Goal: Task Accomplishment & Management: Manage account settings

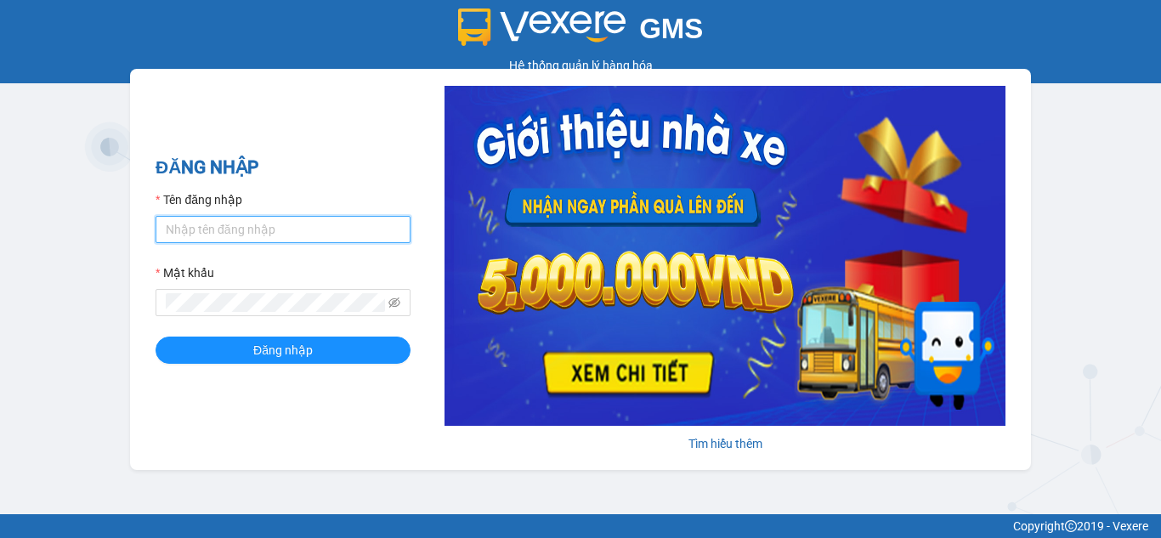
click at [239, 231] on input "Tên đăng nhập" at bounding box center [283, 229] width 255 height 27
type input "anhhang.trangngocphat"
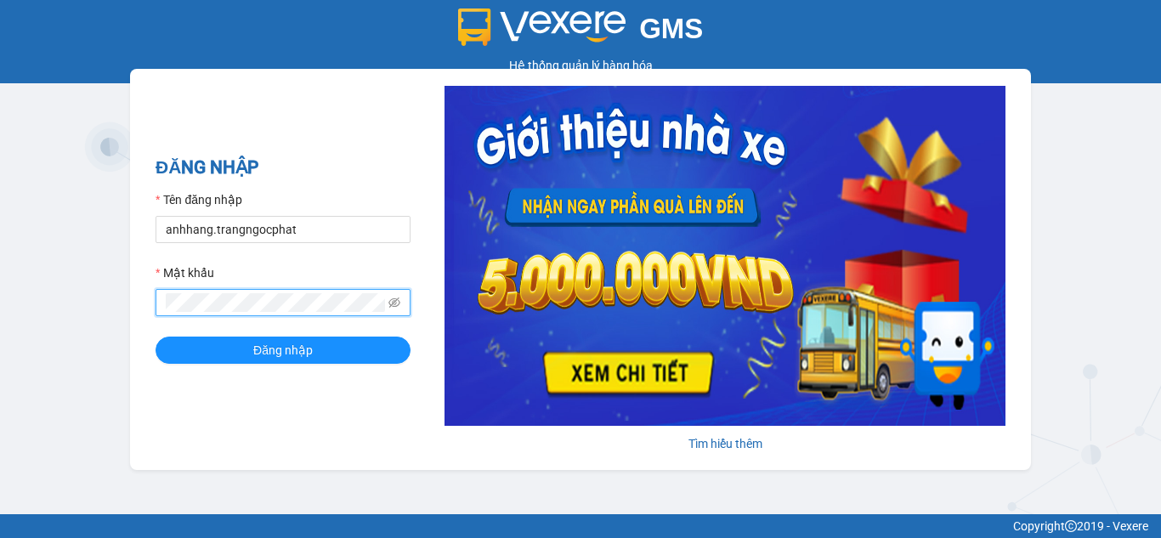
click at [156, 337] on button "Đăng nhập" at bounding box center [283, 350] width 255 height 27
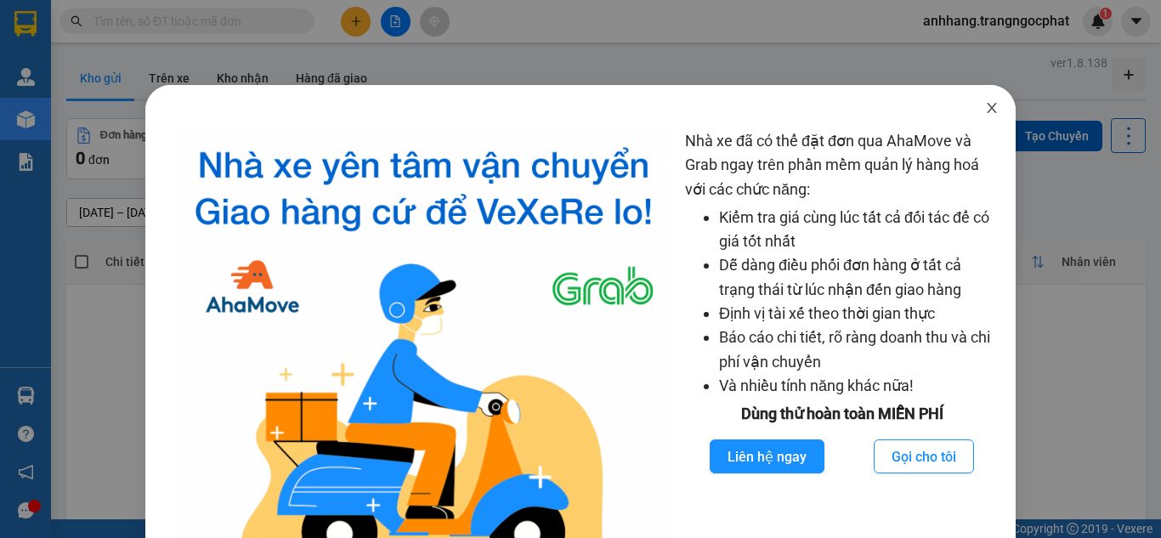
click at [988, 108] on icon "close" at bounding box center [992, 108] width 9 height 10
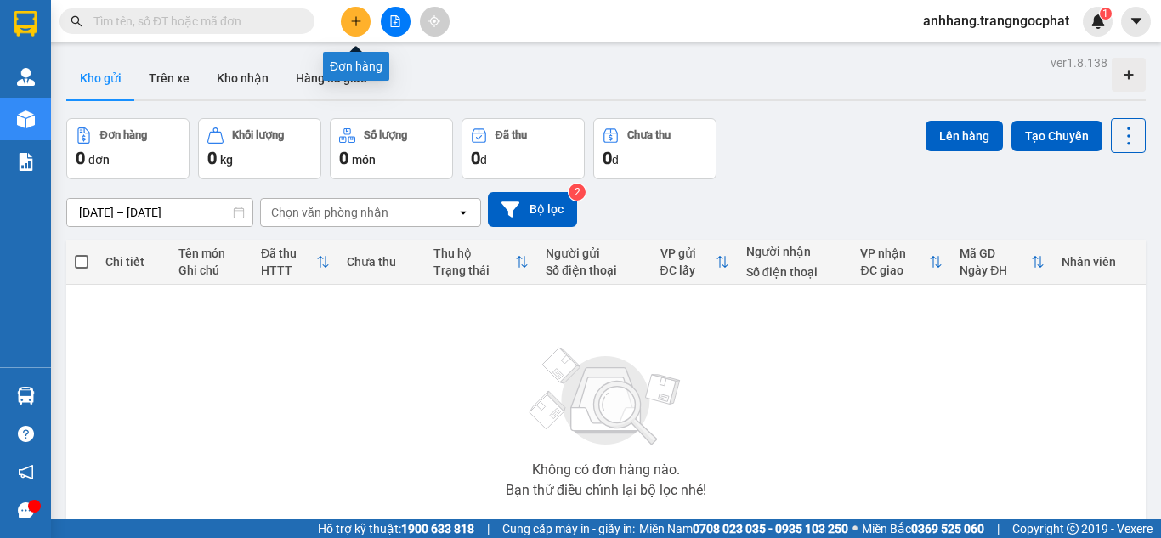
click at [357, 26] on icon "plus" at bounding box center [356, 21] width 12 height 12
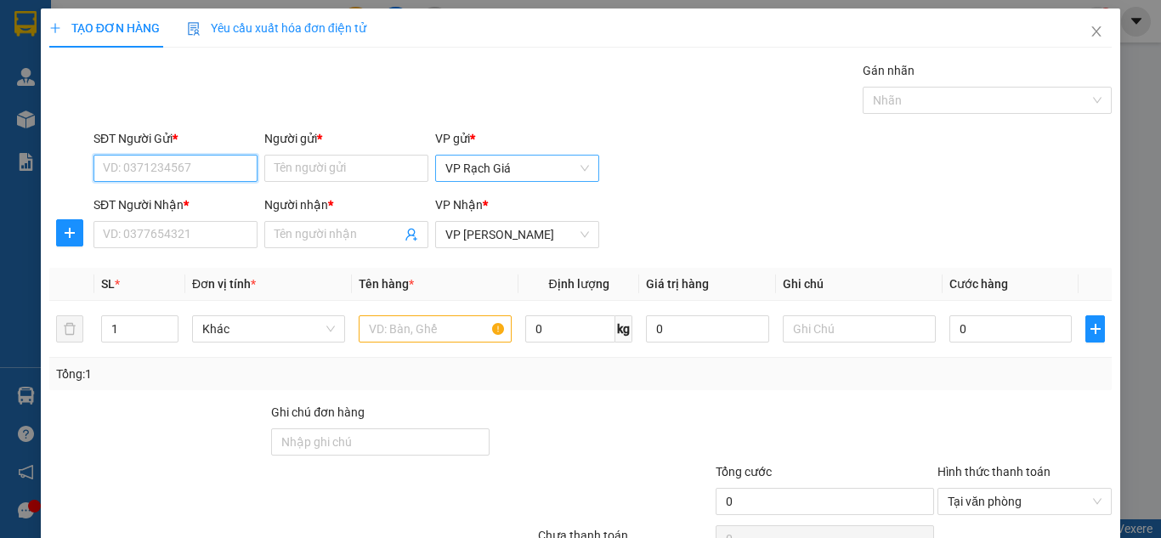
click at [506, 178] on span "VP Rạch Giá" at bounding box center [517, 168] width 144 height 25
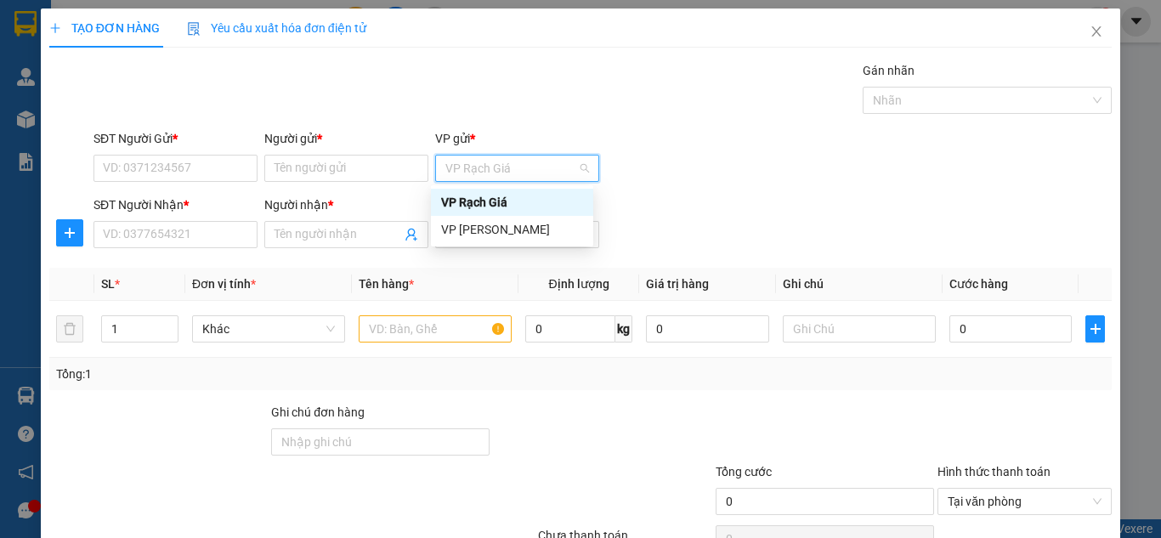
click at [633, 135] on div "SĐT Người Gửi * VD: 0371234567 Người gửi * Tên người gửi VP gửi * VP Rạch Giá" at bounding box center [602, 158] width 1025 height 59
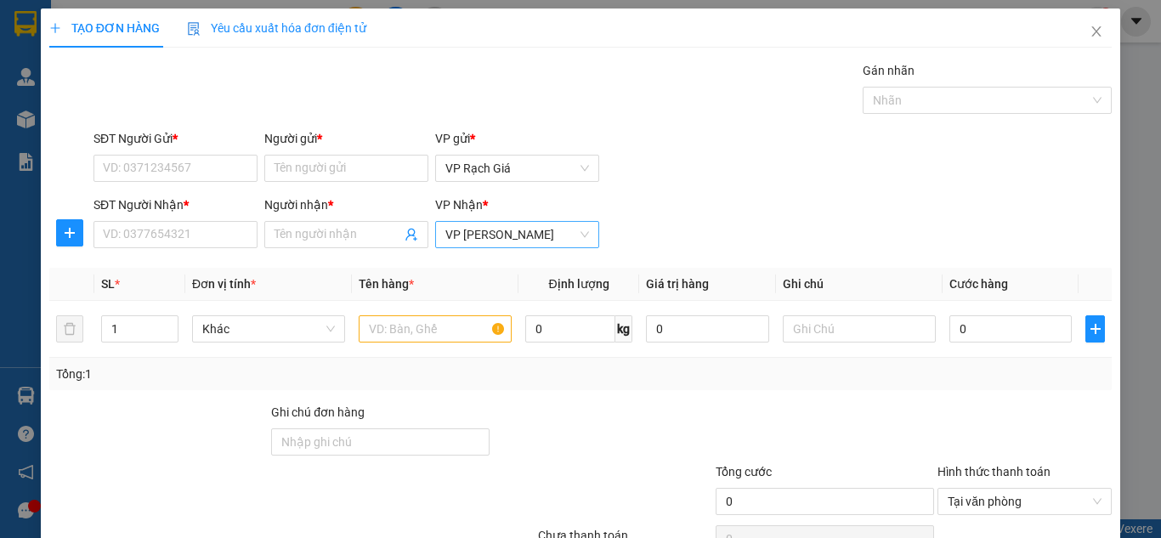
click at [473, 241] on span "VP [GEOGRAPHIC_DATA]" at bounding box center [517, 234] width 144 height 25
click at [1090, 29] on icon "close" at bounding box center [1097, 32] width 14 height 14
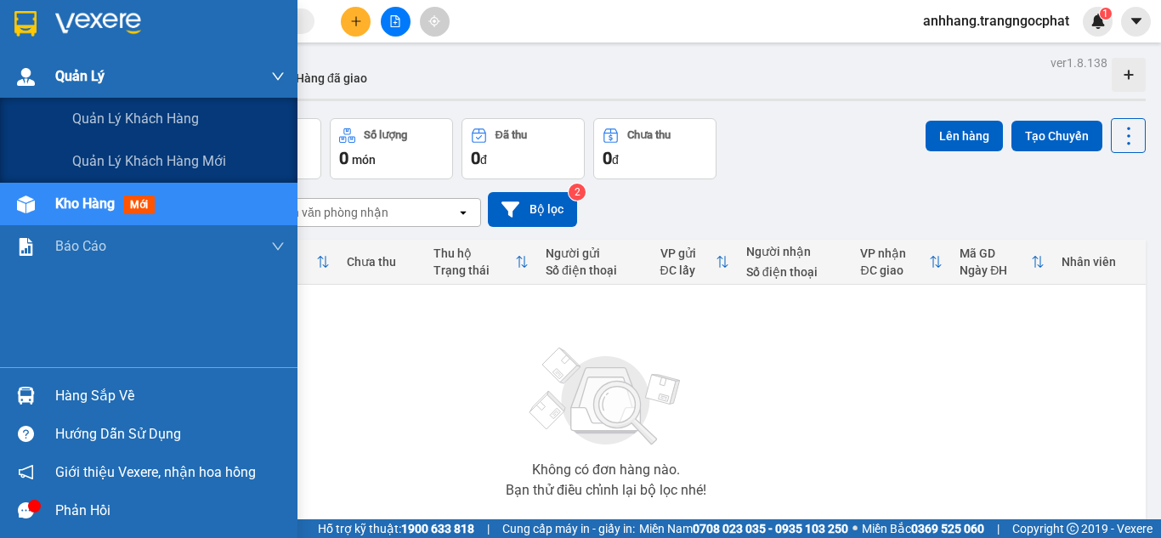
click at [33, 71] on img at bounding box center [26, 77] width 18 height 18
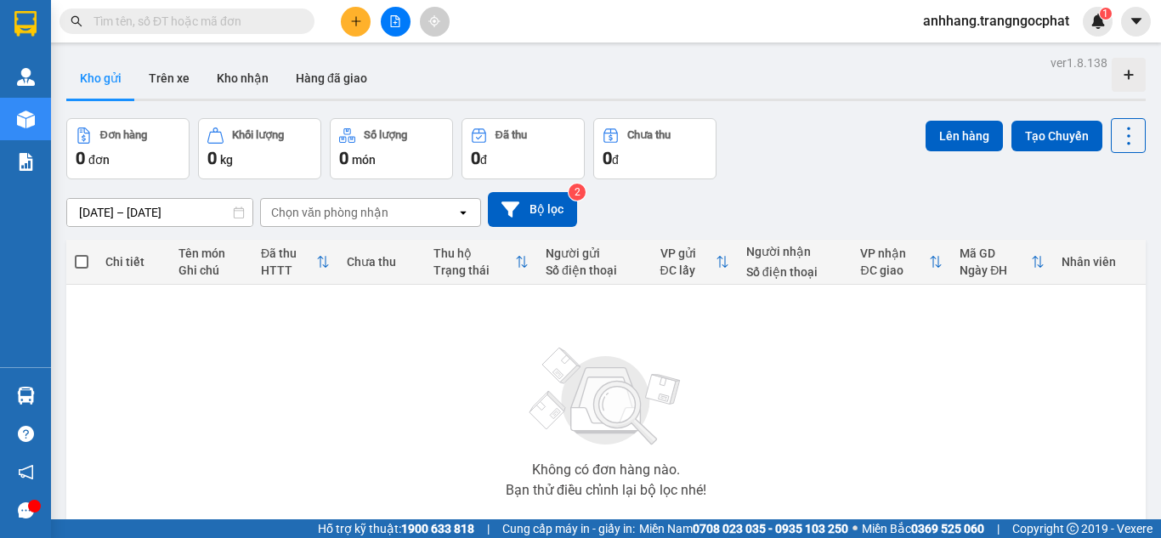
click at [399, 212] on div "Chọn văn phòng nhận" at bounding box center [358, 212] width 195 height 27
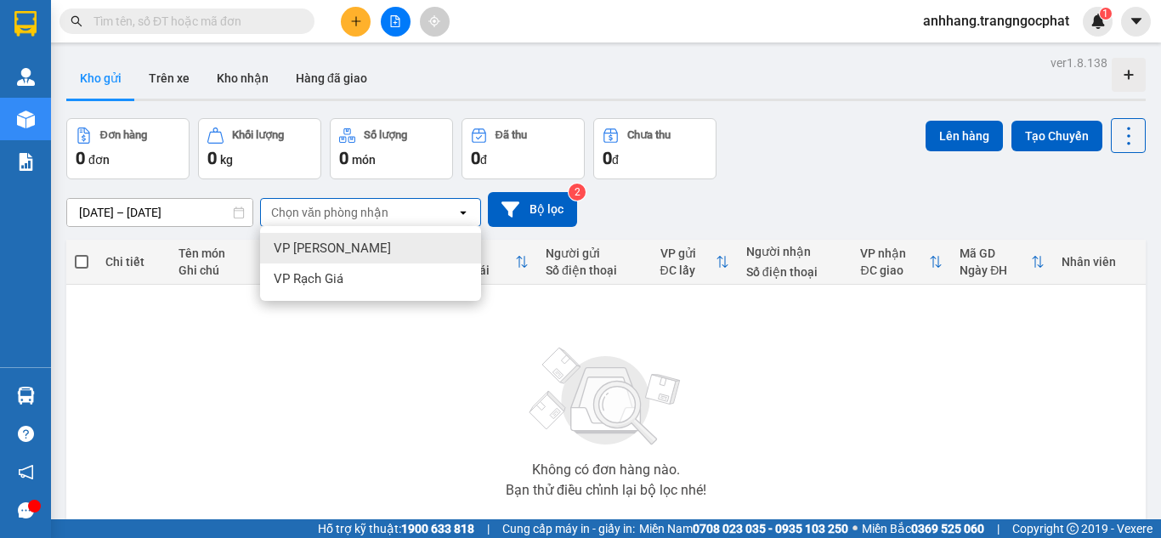
click at [401, 211] on div "Chọn văn phòng nhận" at bounding box center [358, 212] width 195 height 27
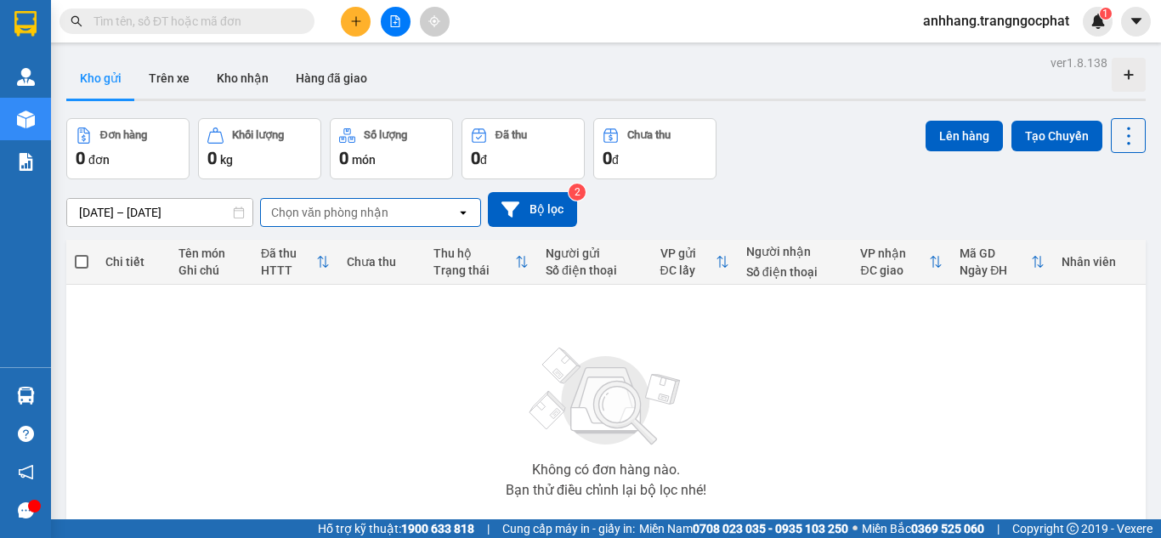
click at [341, 28] on div at bounding box center [394, 22] width 127 height 30
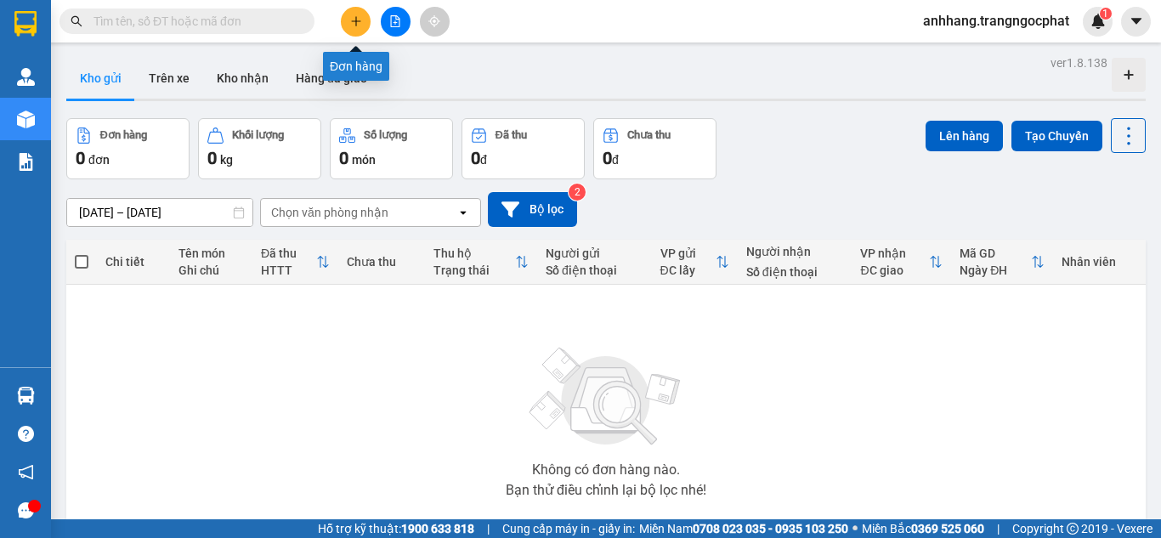
click at [354, 23] on icon "plus" at bounding box center [356, 21] width 12 height 12
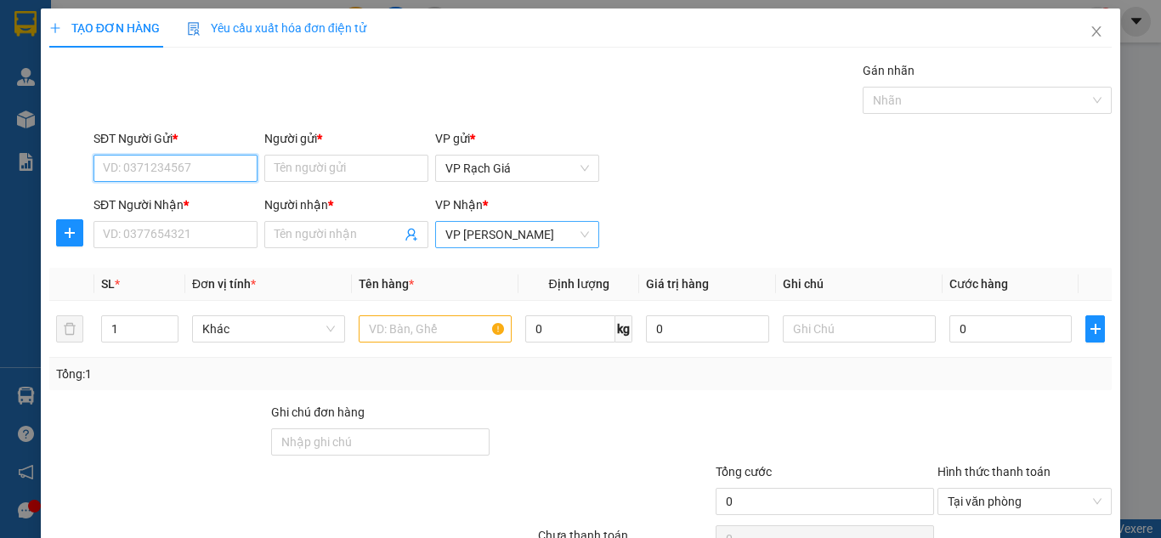
click at [538, 236] on span "VP [GEOGRAPHIC_DATA]" at bounding box center [517, 234] width 144 height 25
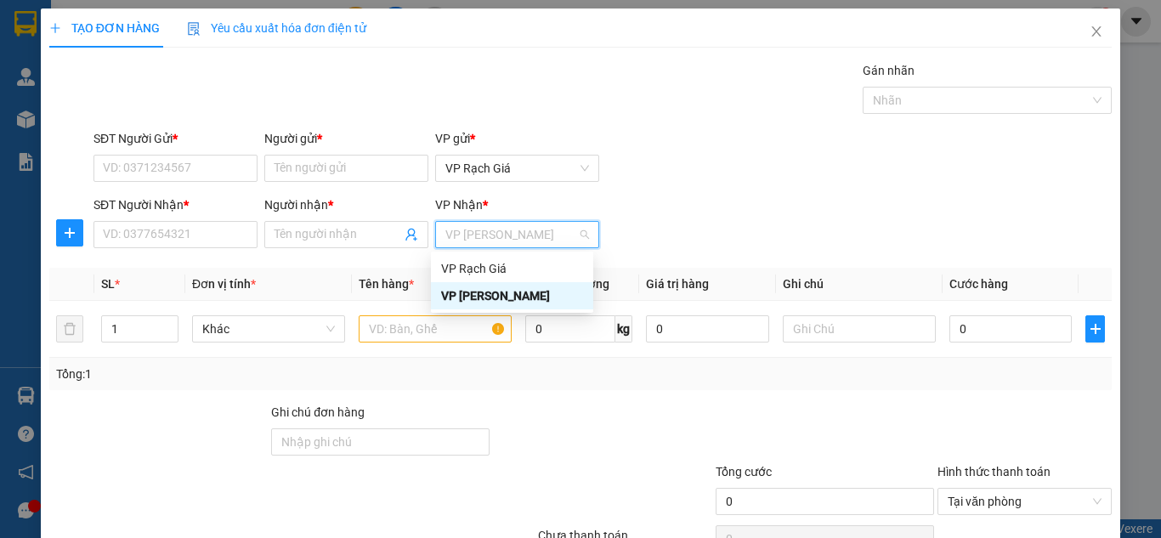
click at [725, 232] on div "SĐT Người Nhận * VD: 0377654321 Người nhận * Tên người nhận VP Nhận * VP Hà Tiên" at bounding box center [602, 224] width 1025 height 59
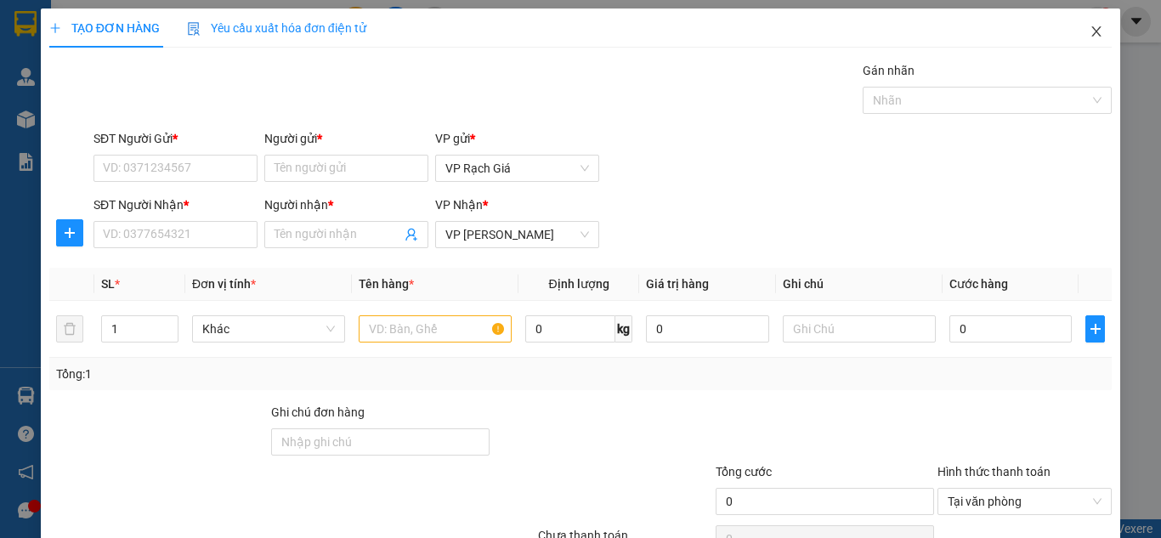
click at [1075, 25] on span "Close" at bounding box center [1097, 32] width 48 height 48
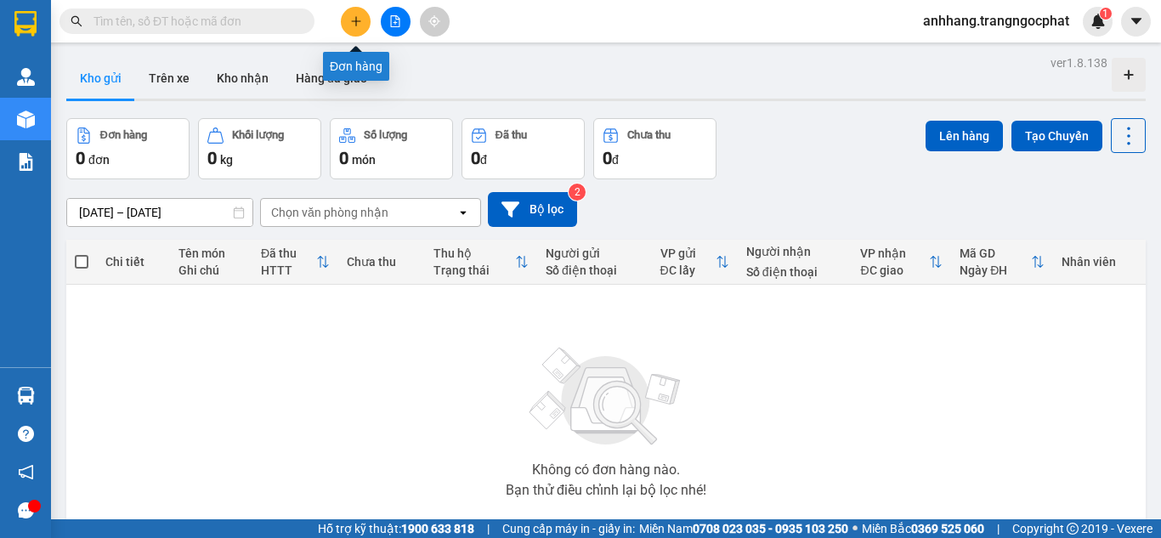
click at [354, 25] on icon "plus" at bounding box center [356, 21] width 12 height 12
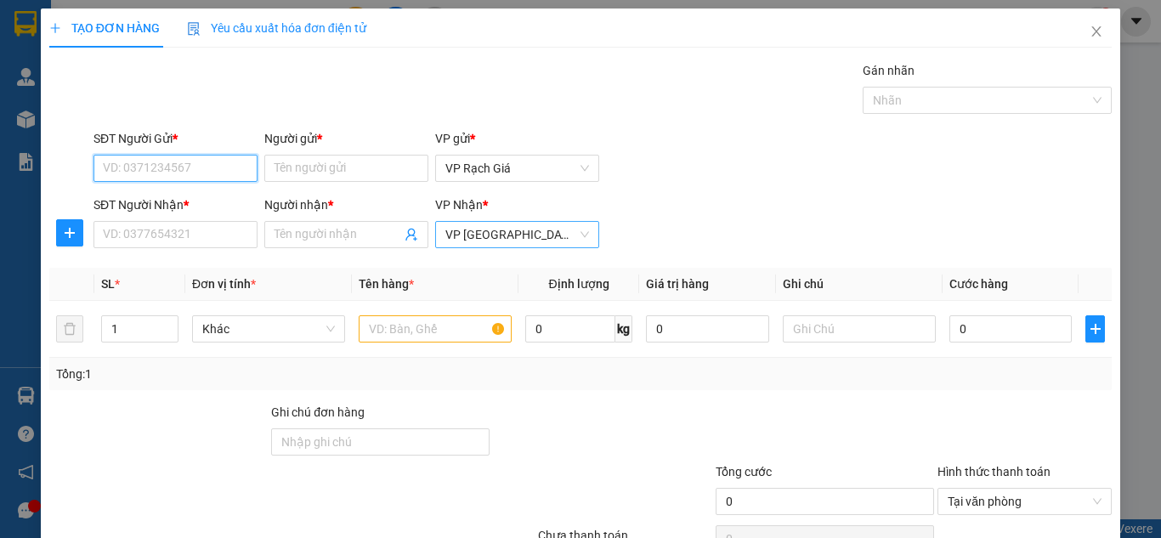
click at [489, 234] on span "VP [GEOGRAPHIC_DATA]" at bounding box center [517, 234] width 144 height 25
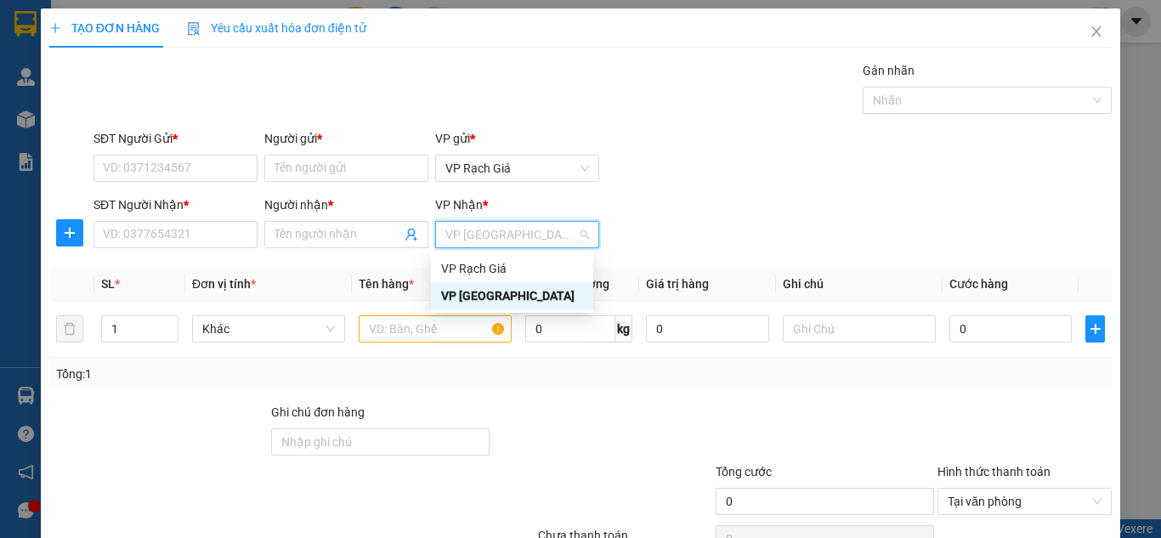
drag, startPoint x: 639, startPoint y: 229, endPoint x: 743, endPoint y: 175, distance: 117.1
click at [643, 228] on div "SĐT Người Nhận * VD: 0377654321 Người nhận * Tên người nhận VP Nhận * VP Hà Tiên" at bounding box center [602, 224] width 1025 height 59
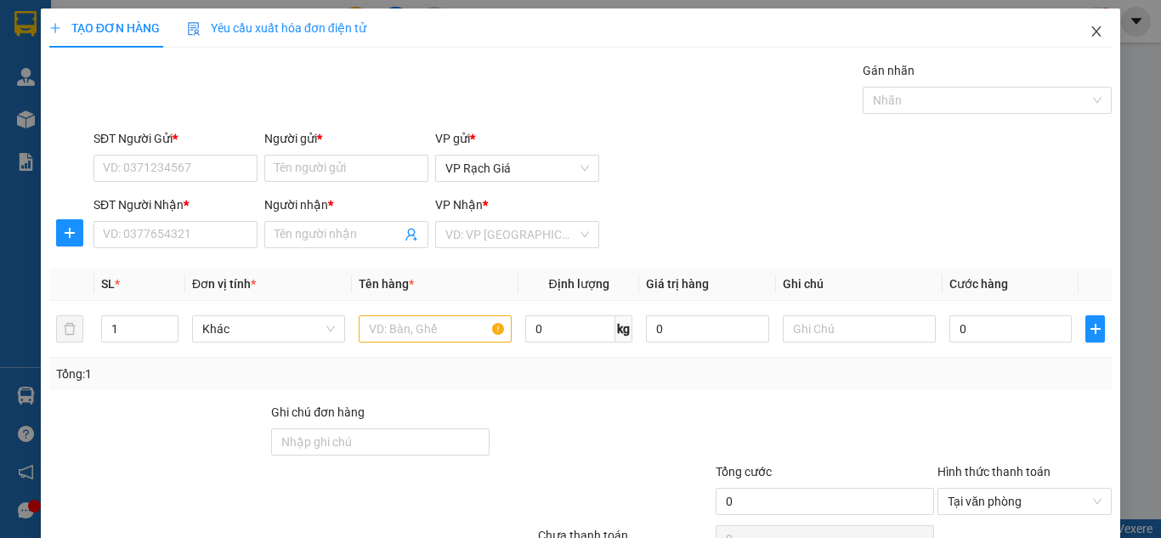
click at [1090, 38] on icon "close" at bounding box center [1097, 32] width 14 height 14
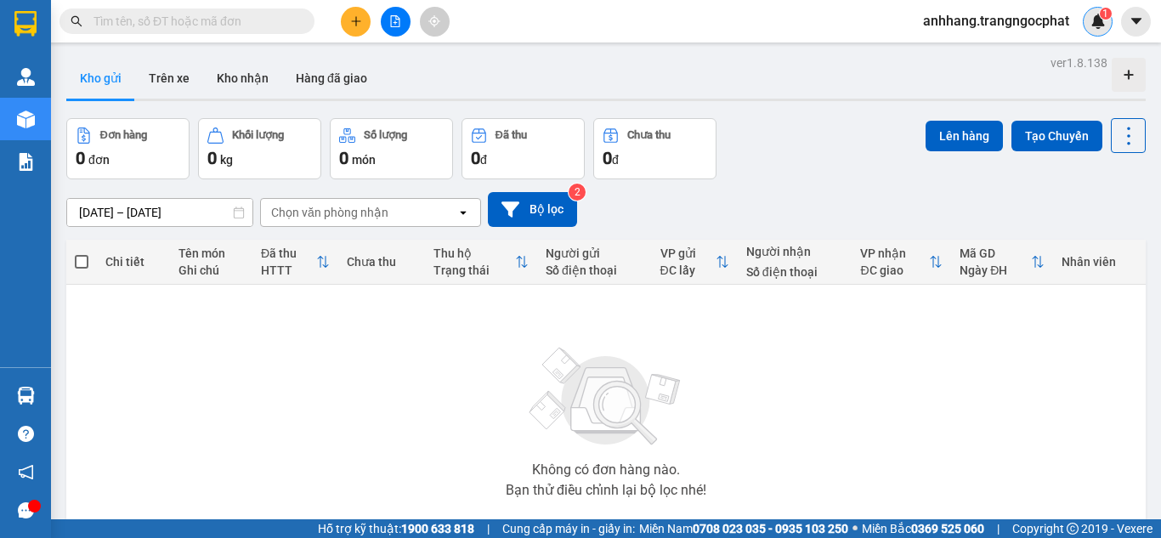
click at [1096, 29] on div "1" at bounding box center [1098, 22] width 30 height 30
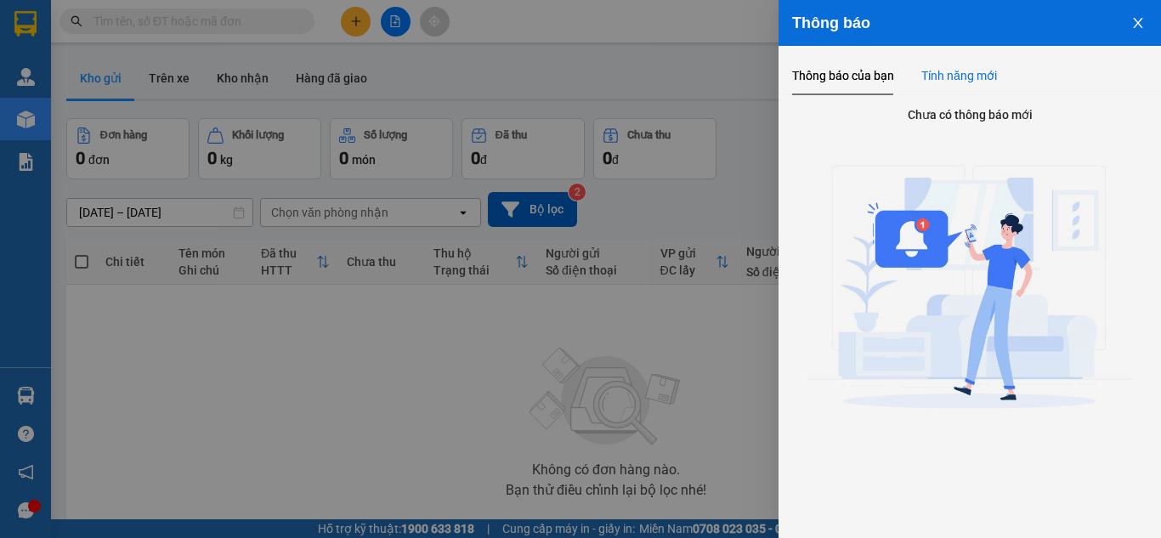
click at [961, 75] on div "Tính năng mới" at bounding box center [959, 75] width 76 height 19
click at [1136, 19] on icon "close" at bounding box center [1138, 23] width 14 height 14
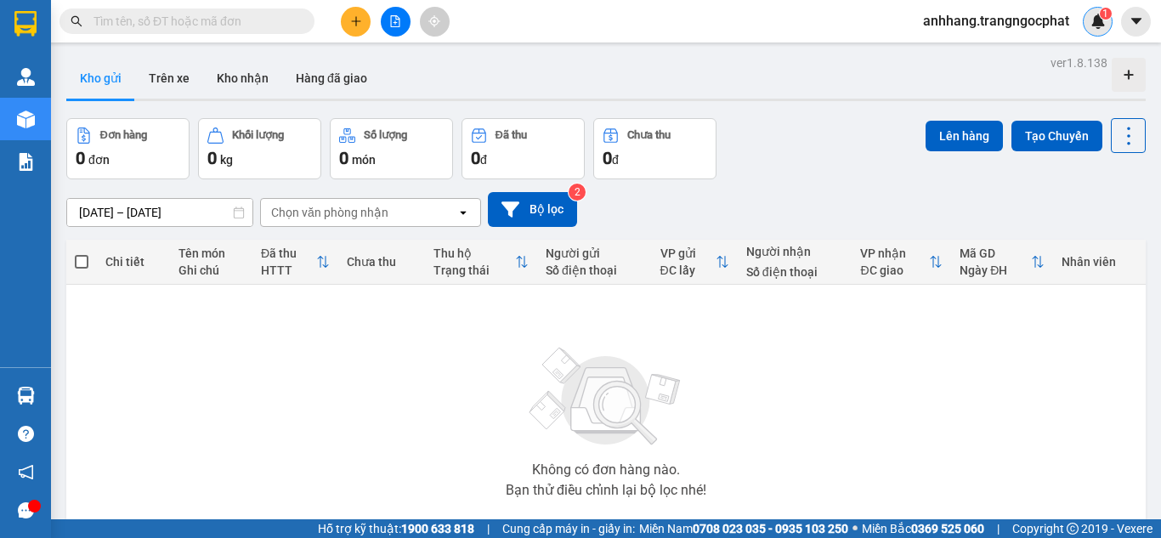
click at [1100, 22] on img at bounding box center [1097, 21] width 15 height 15
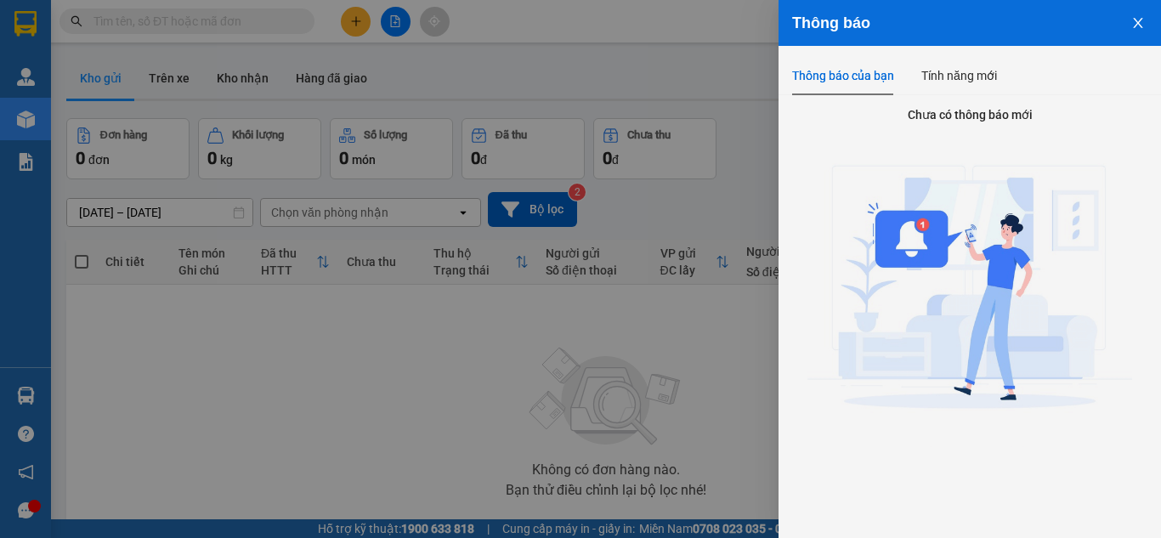
click at [848, 73] on div "Thông báo của bạn" at bounding box center [843, 75] width 102 height 19
click at [969, 71] on div "Tính năng mới" at bounding box center [959, 75] width 76 height 19
click at [848, 70] on div "Thông báo của bạn" at bounding box center [843, 75] width 102 height 19
drag, startPoint x: 969, startPoint y: 69, endPoint x: 1053, endPoint y: 70, distance: 84.1
click at [970, 69] on div "Tính năng mới" at bounding box center [959, 75] width 76 height 19
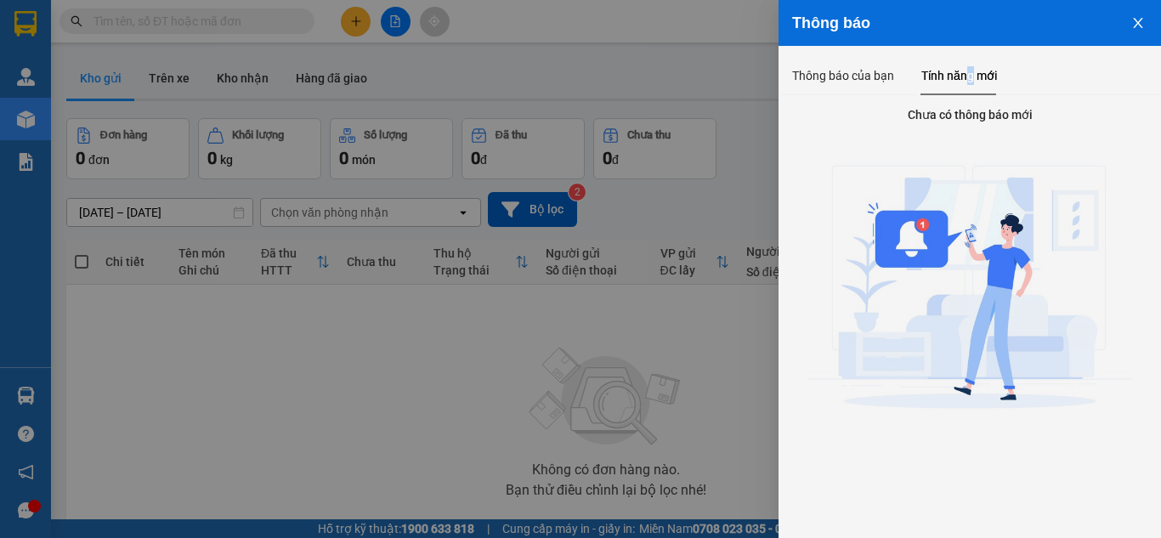
click at [1136, 22] on icon "close" at bounding box center [1138, 23] width 14 height 14
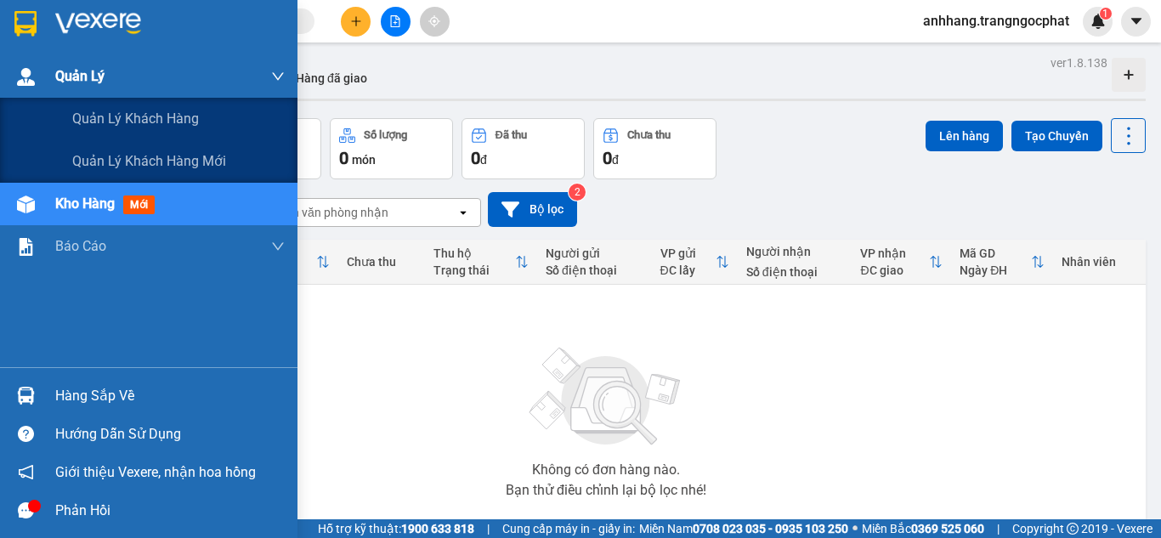
click at [17, 72] on img at bounding box center [26, 77] width 18 height 18
click at [93, 71] on span "Quản Lý" at bounding box center [79, 75] width 49 height 21
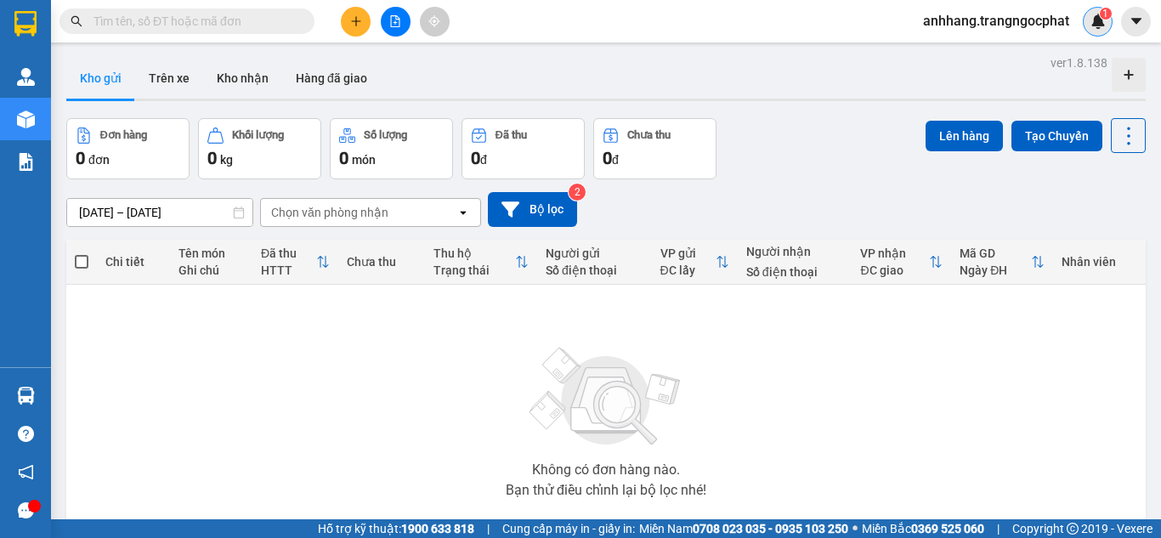
click at [1098, 28] on img at bounding box center [1097, 21] width 15 height 15
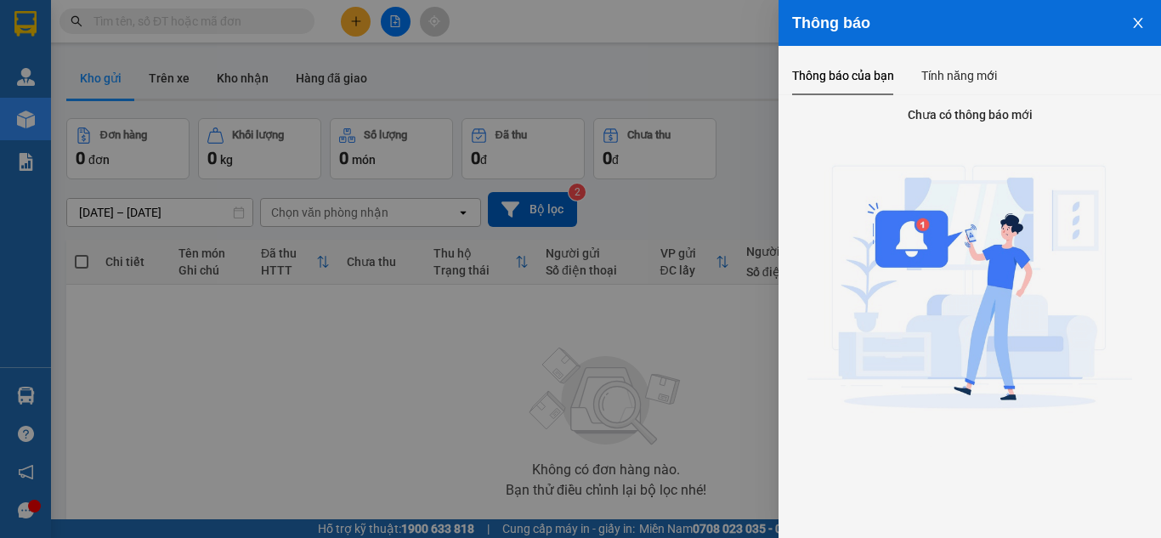
click at [1129, 24] on button "Close" at bounding box center [1138, 21] width 46 height 43
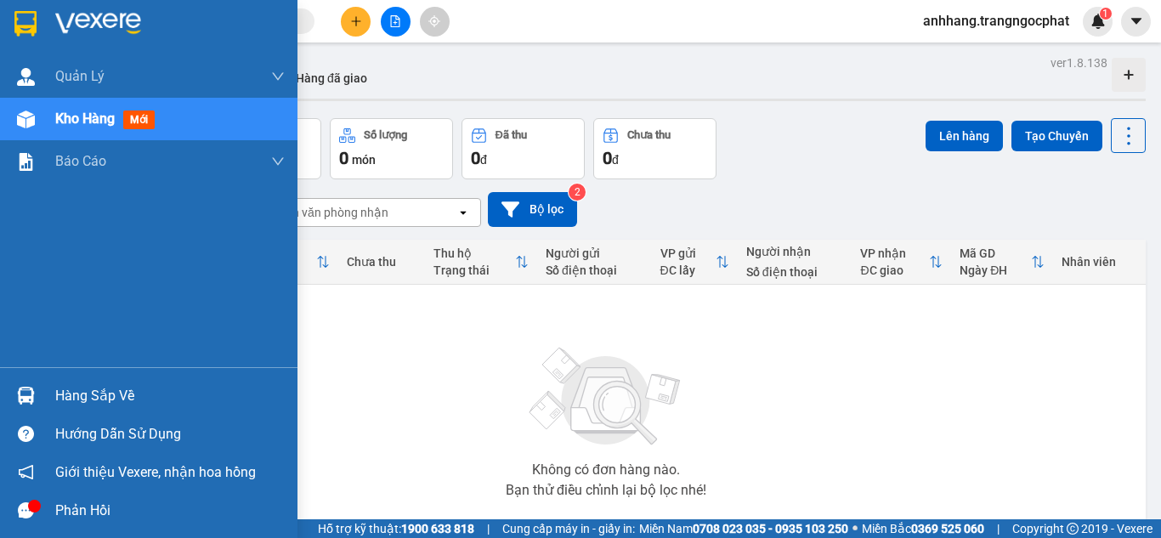
click at [31, 15] on img at bounding box center [25, 23] width 22 height 25
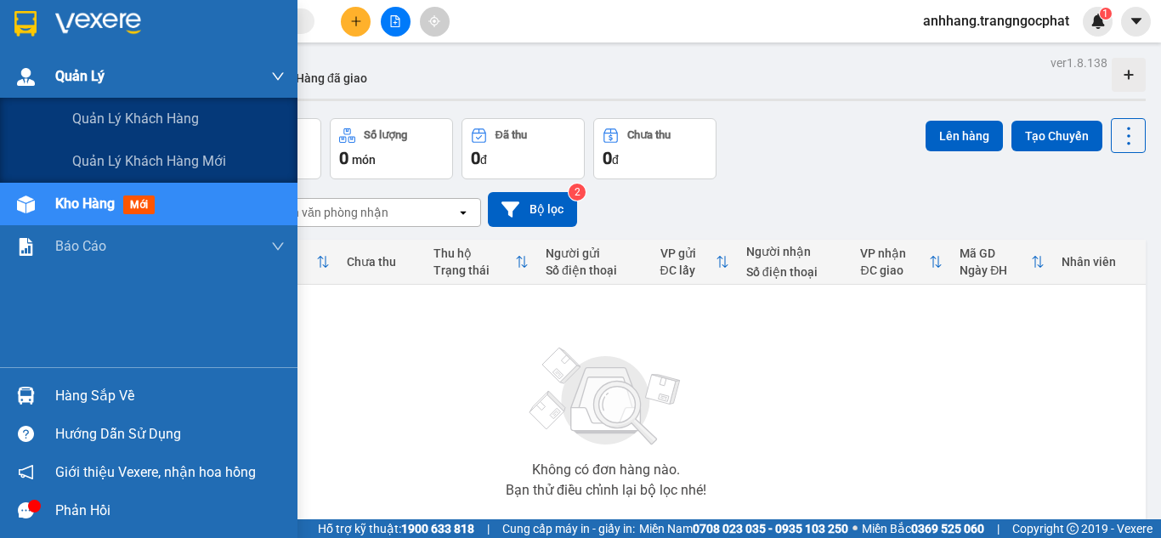
click at [104, 82] on span "Quản Lý" at bounding box center [79, 75] width 49 height 21
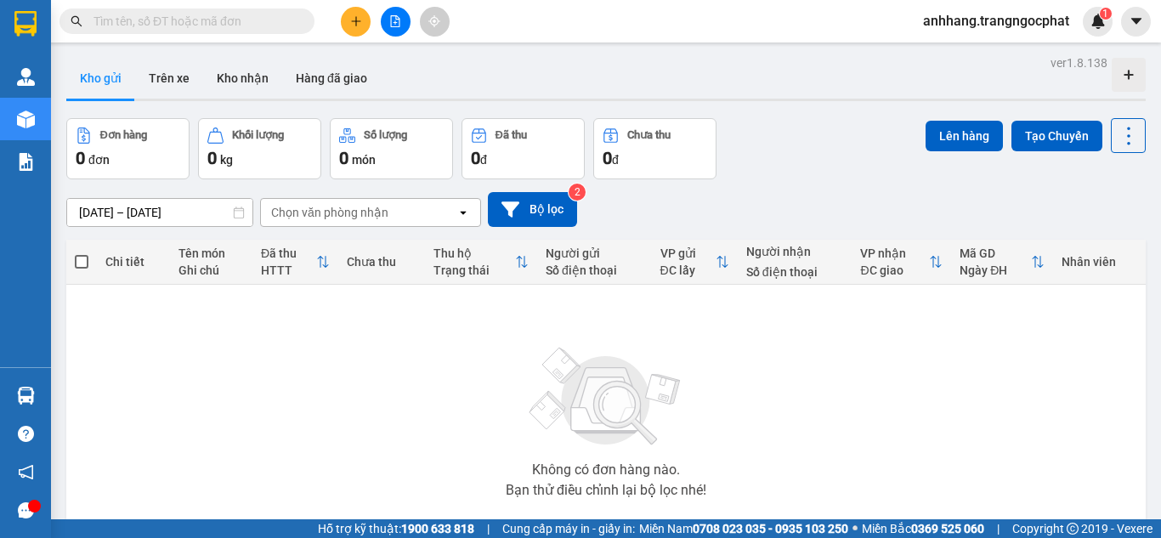
click at [106, 79] on button "Kho gửi" at bounding box center [100, 78] width 69 height 41
click at [355, 19] on icon "plus" at bounding box center [356, 21] width 12 height 12
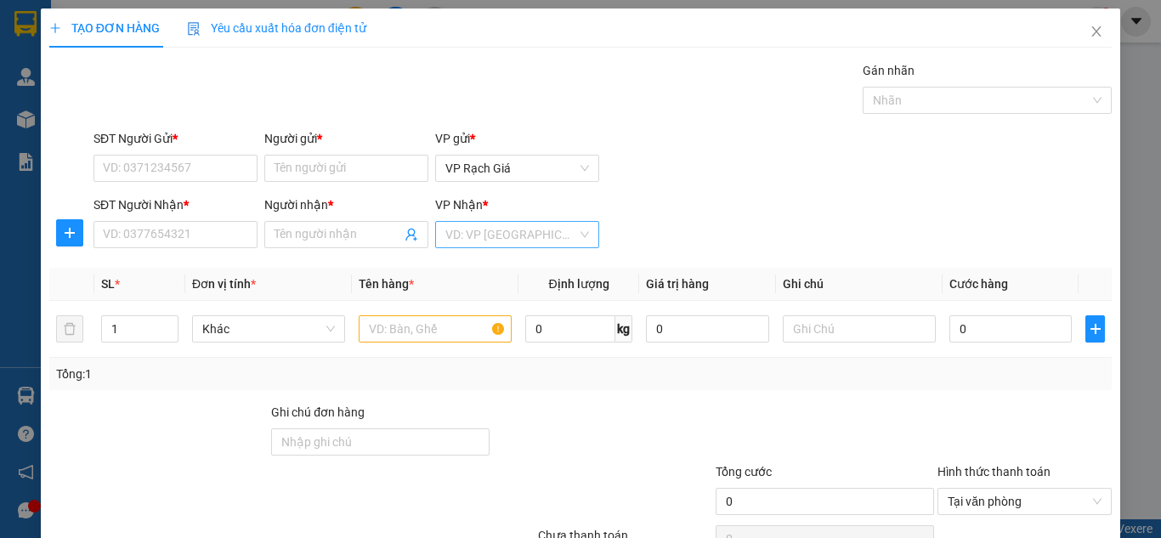
click at [491, 233] on input "search" at bounding box center [511, 234] width 132 height 25
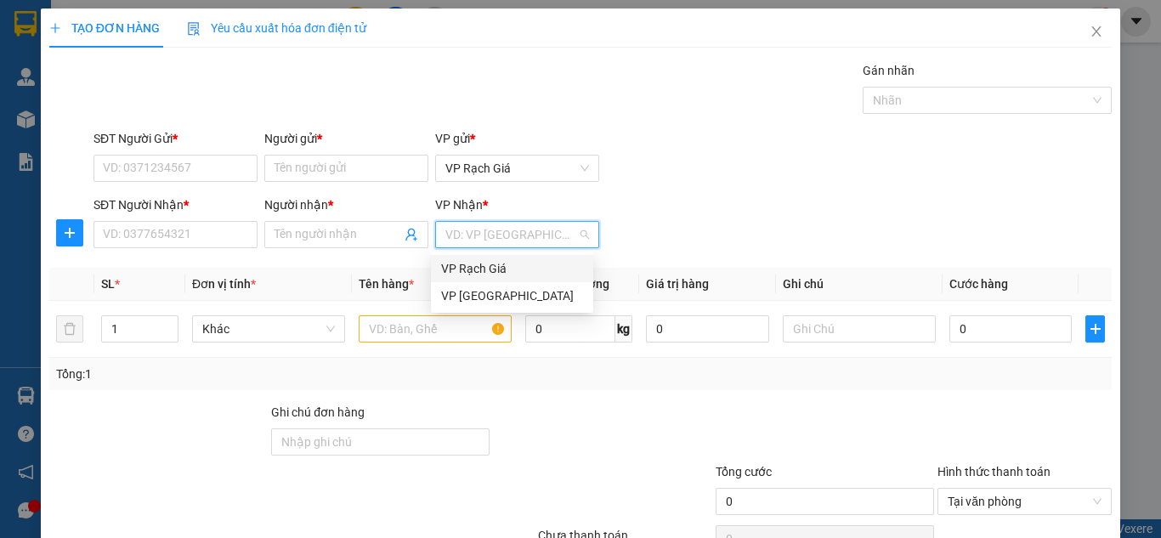
click at [666, 235] on div "SĐT Người Nhận * VD: 0377654321 Người nhận * Tên người nhận VP Nhận * VD: VP [G…" at bounding box center [602, 224] width 1025 height 59
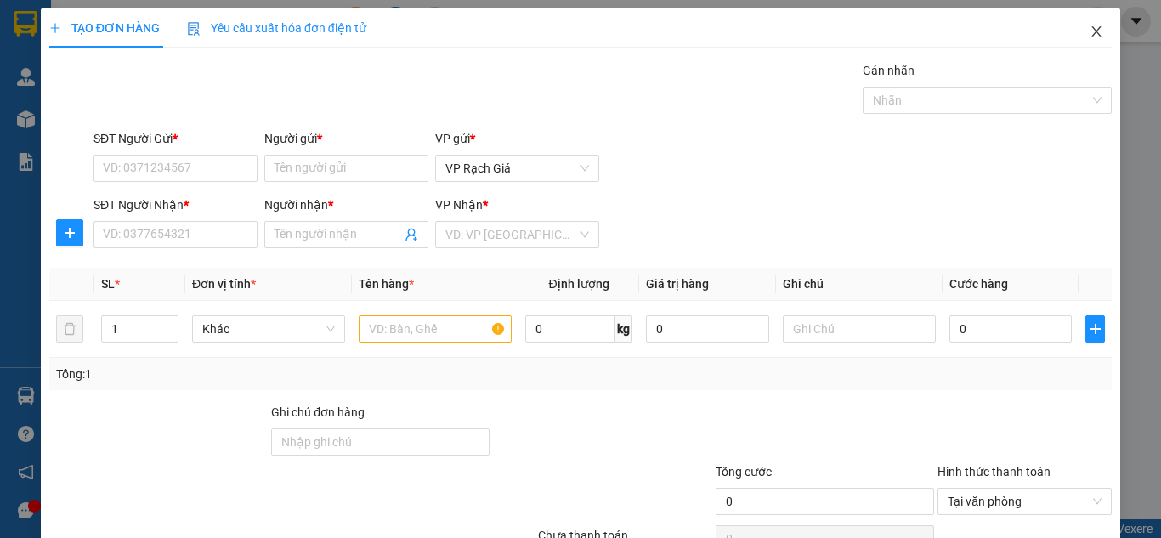
click at [1090, 36] on icon "close" at bounding box center [1097, 32] width 14 height 14
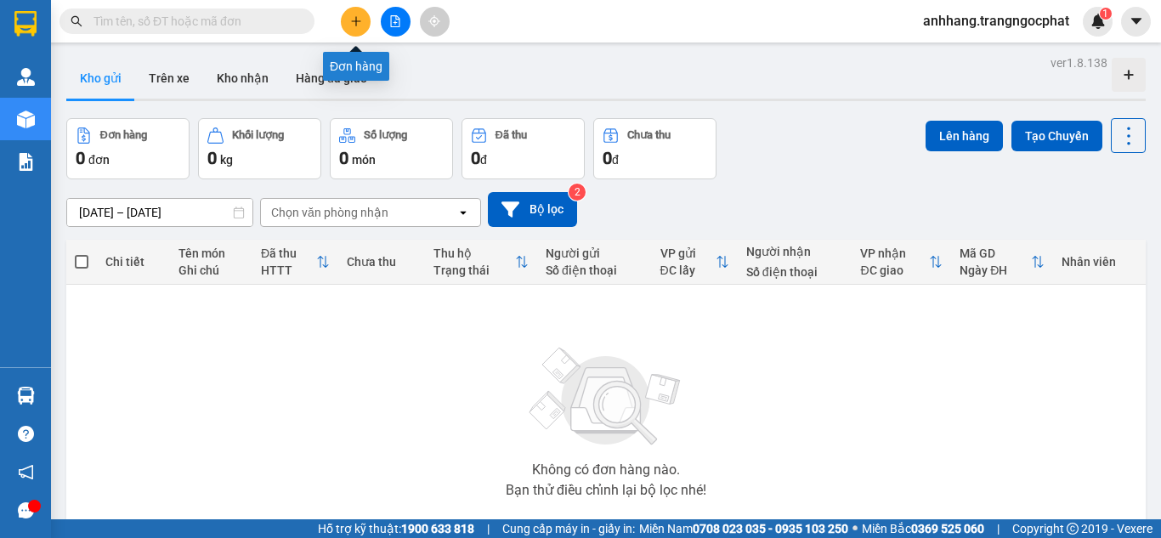
click at [355, 22] on icon "plus" at bounding box center [356, 21] width 12 height 12
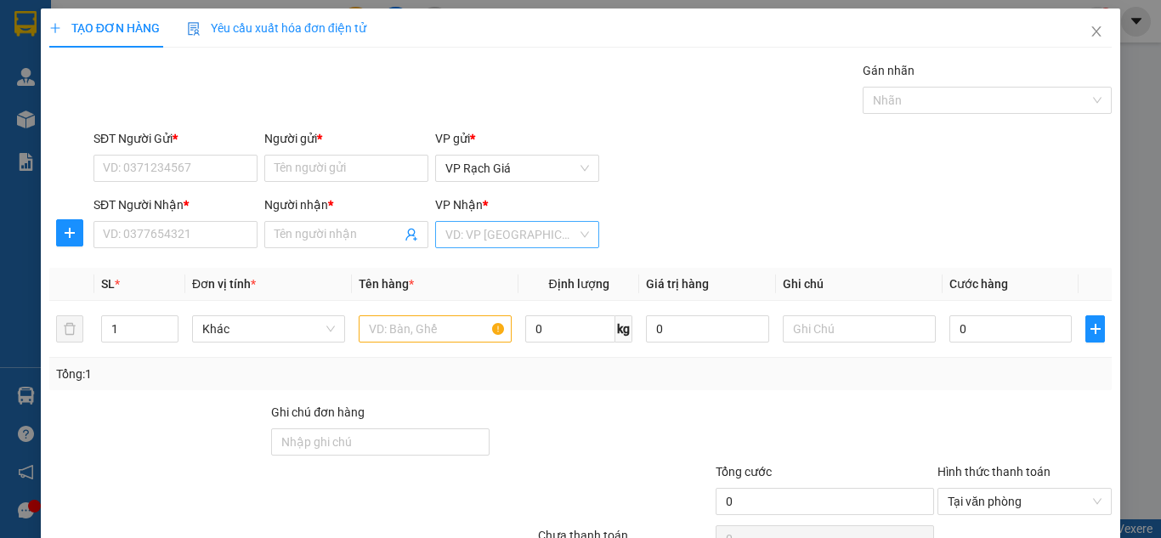
click at [497, 237] on input "search" at bounding box center [511, 234] width 132 height 25
click at [1090, 28] on icon "close" at bounding box center [1097, 32] width 14 height 14
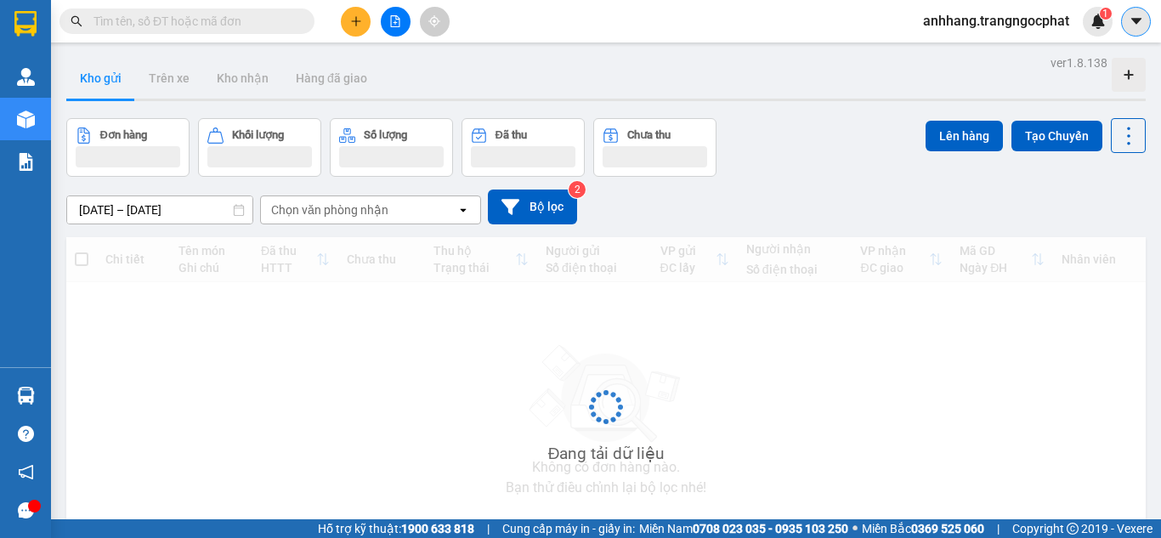
click at [1141, 21] on icon "caret-down" at bounding box center [1136, 21] width 15 height 15
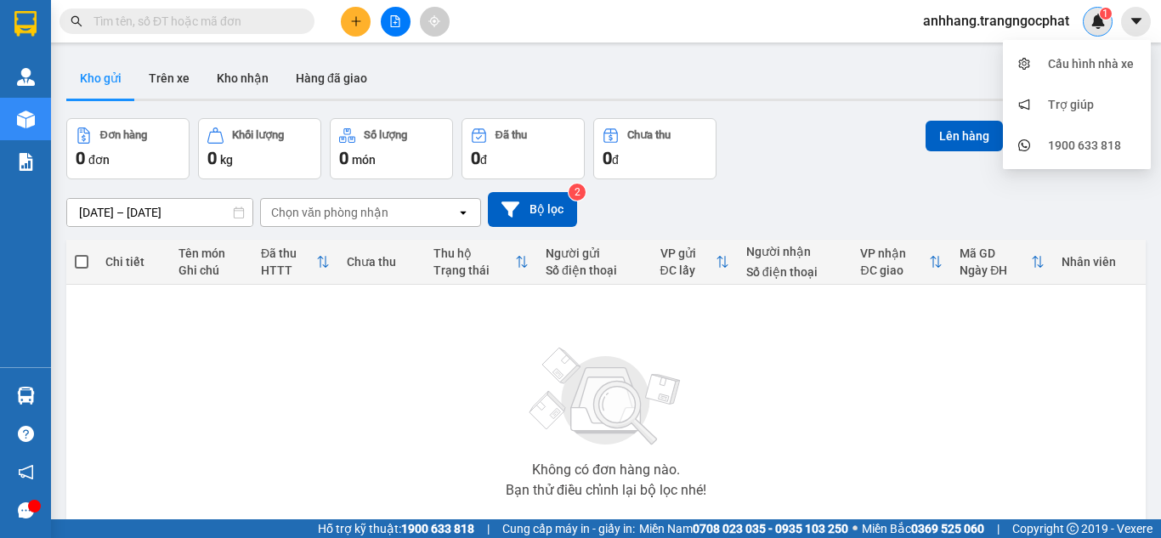
click at [1096, 22] on img at bounding box center [1097, 21] width 15 height 15
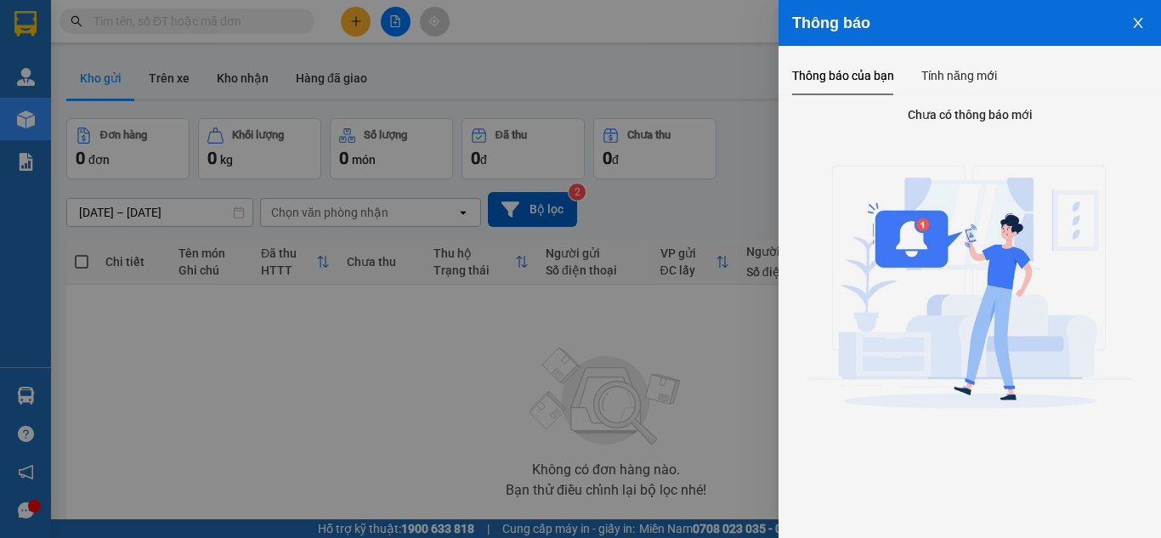
click at [1156, 25] on button "Close" at bounding box center [1138, 21] width 46 height 43
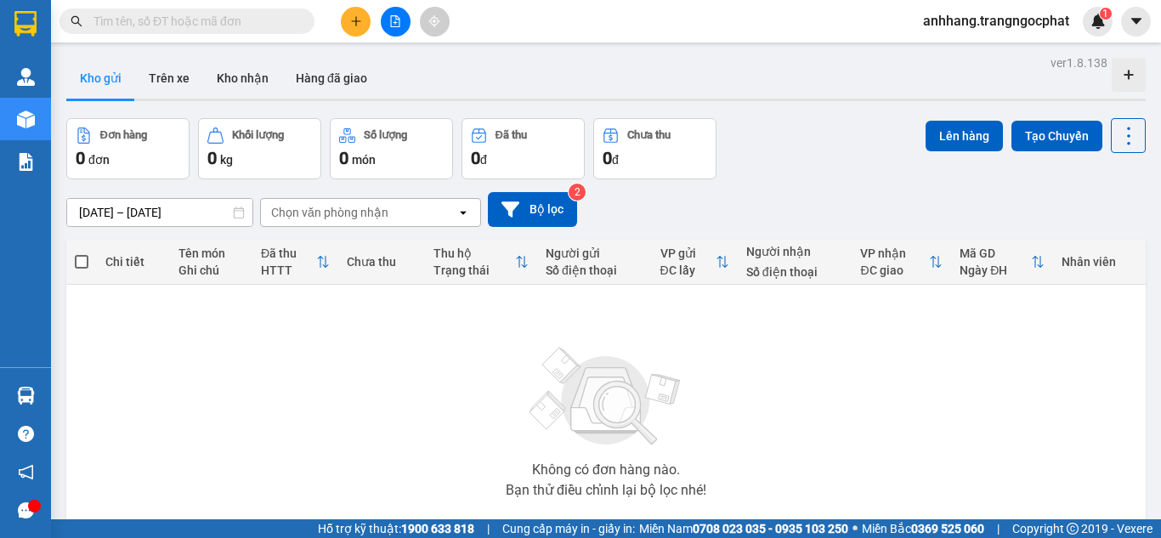
click at [1160, 21] on div "Thông báo Thông báo của bạn Tính năng mới Chưa có thông báo mới" at bounding box center [1161, 269] width 0 height 538
click at [1141, 21] on icon "caret-down" at bounding box center [1136, 21] width 15 height 15
click at [1040, 28] on span "anhhang.trangngocphat" at bounding box center [995, 20] width 173 height 21
click at [954, 56] on span "Đăng xuất" at bounding box center [1002, 52] width 139 height 19
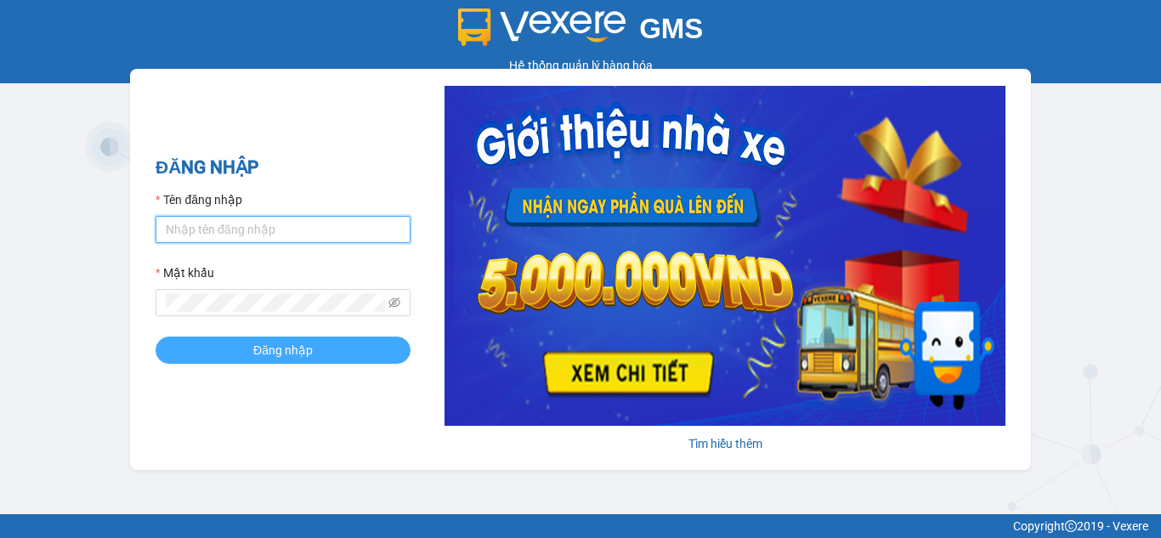
type input "anhhang.trangngocphat"
click at [245, 348] on button "Đăng nhập" at bounding box center [283, 350] width 255 height 27
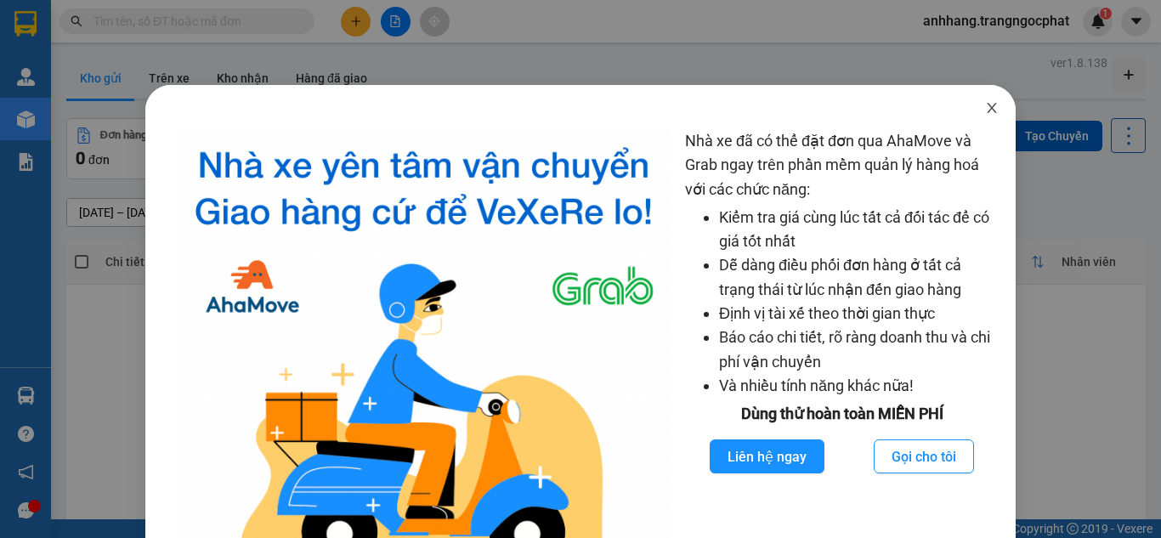
click at [985, 111] on icon "close" at bounding box center [992, 108] width 14 height 14
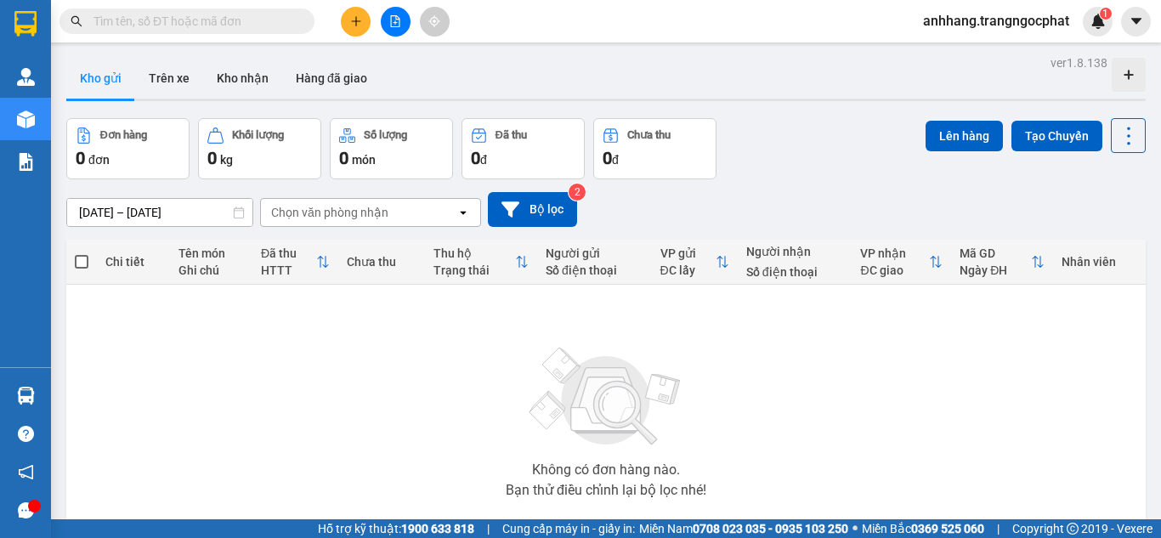
click at [350, 23] on icon "plus" at bounding box center [356, 21] width 12 height 12
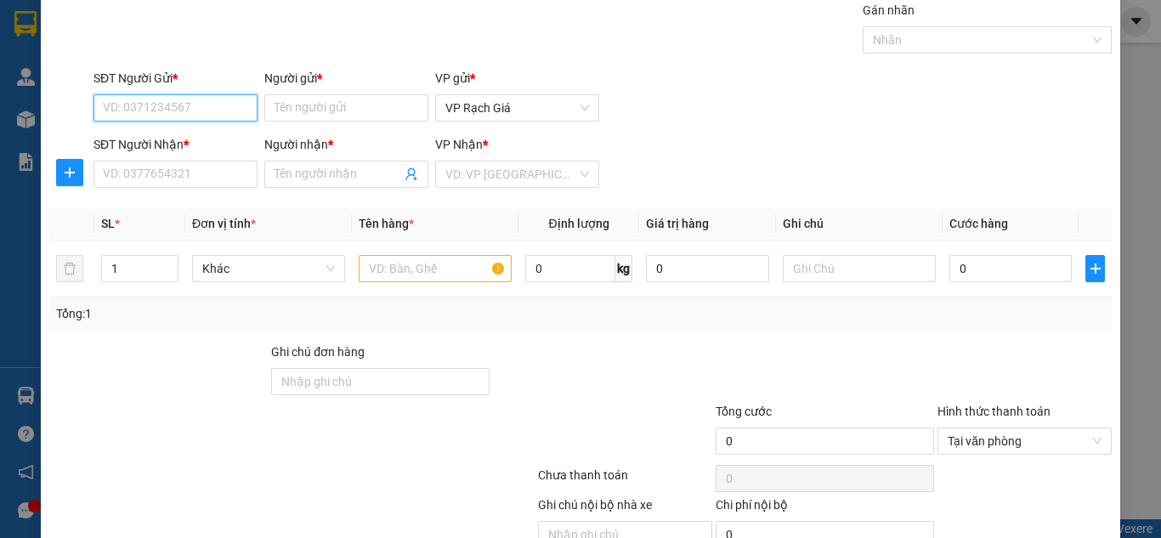
scroll to position [144, 0]
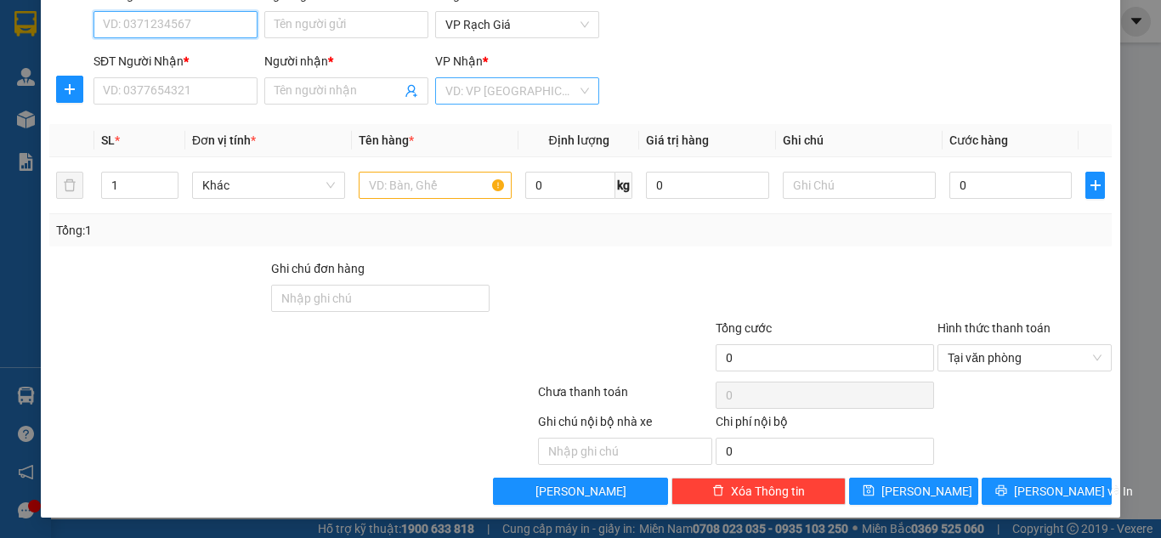
click at [476, 77] on div "VD: VP [GEOGRAPHIC_DATA]" at bounding box center [517, 90] width 164 height 27
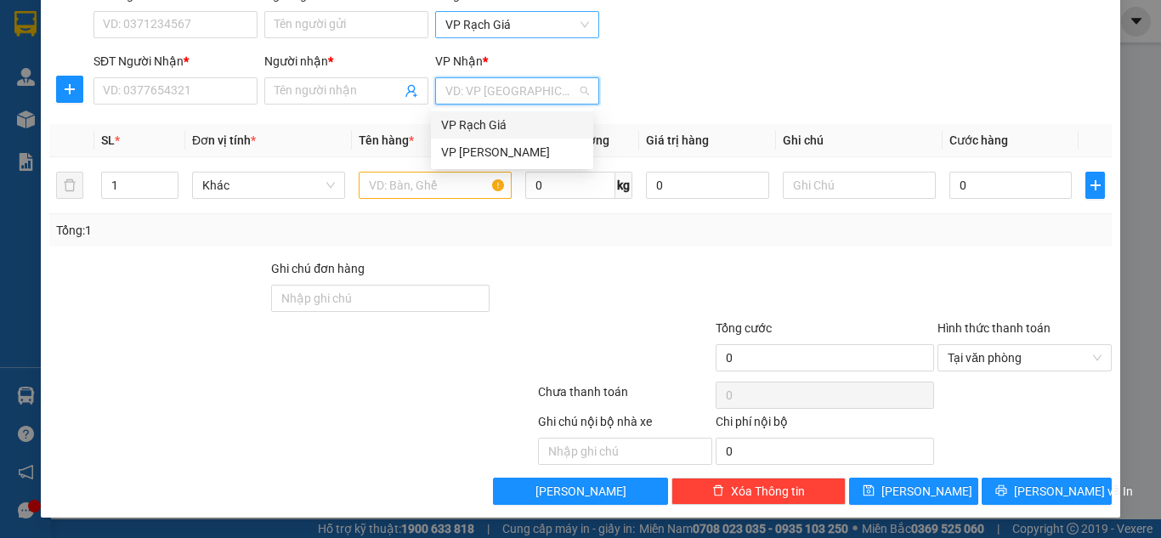
click at [558, 29] on span "VP Rạch Giá" at bounding box center [517, 24] width 144 height 25
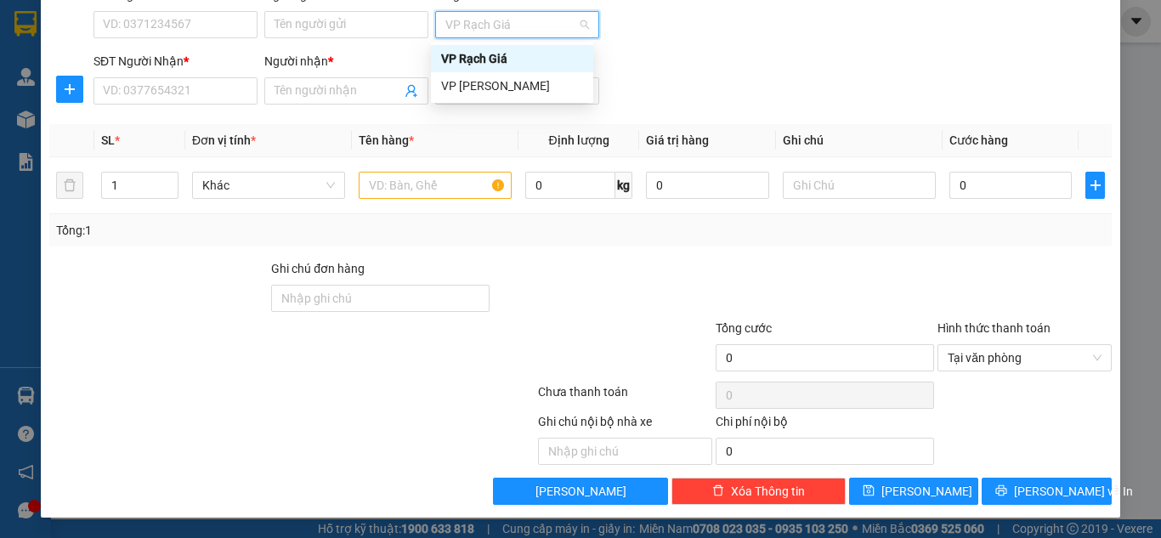
click at [558, 29] on span "VP Rạch Giá" at bounding box center [517, 24] width 144 height 25
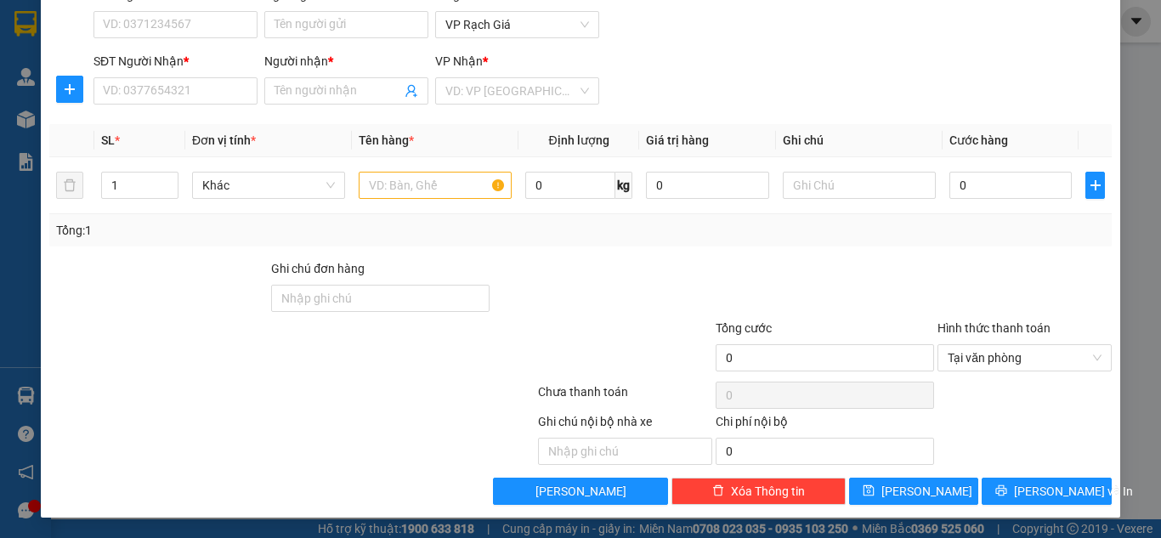
click at [663, 66] on div "SĐT Người Nhận * VD: 0377654321 Người nhận * Tên người nhận VP Nhận * VD: VP [G…" at bounding box center [602, 81] width 1025 height 59
click at [570, 86] on input "search" at bounding box center [511, 90] width 132 height 25
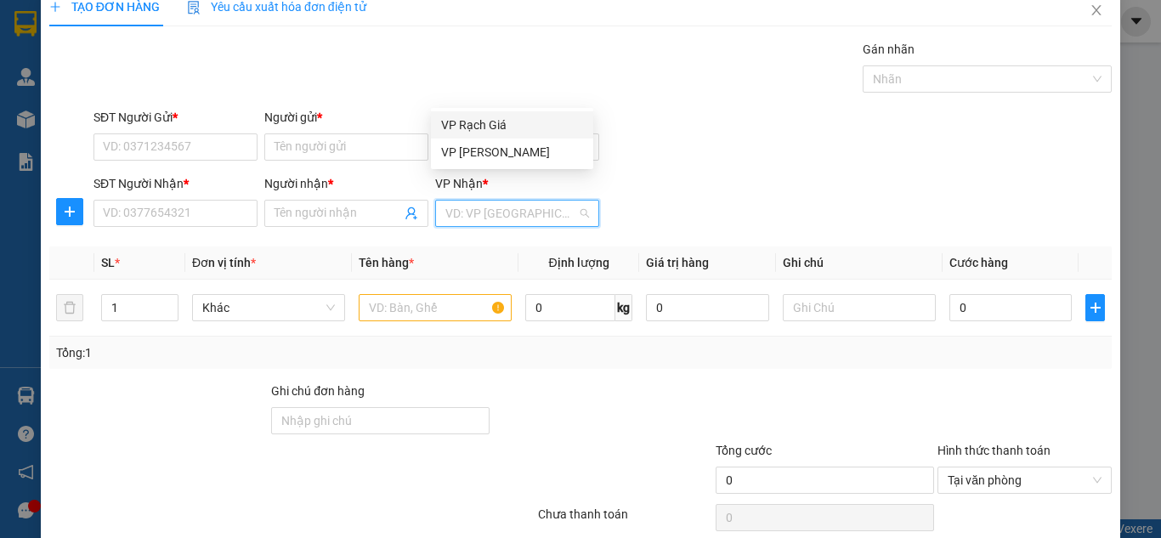
scroll to position [0, 0]
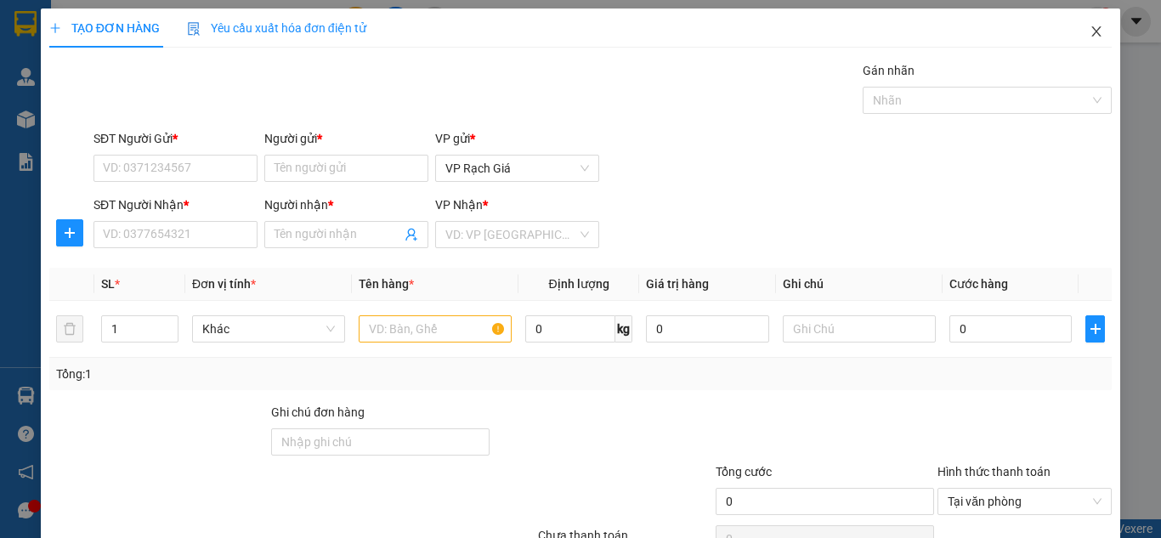
click at [1092, 32] on icon "close" at bounding box center [1096, 31] width 9 height 10
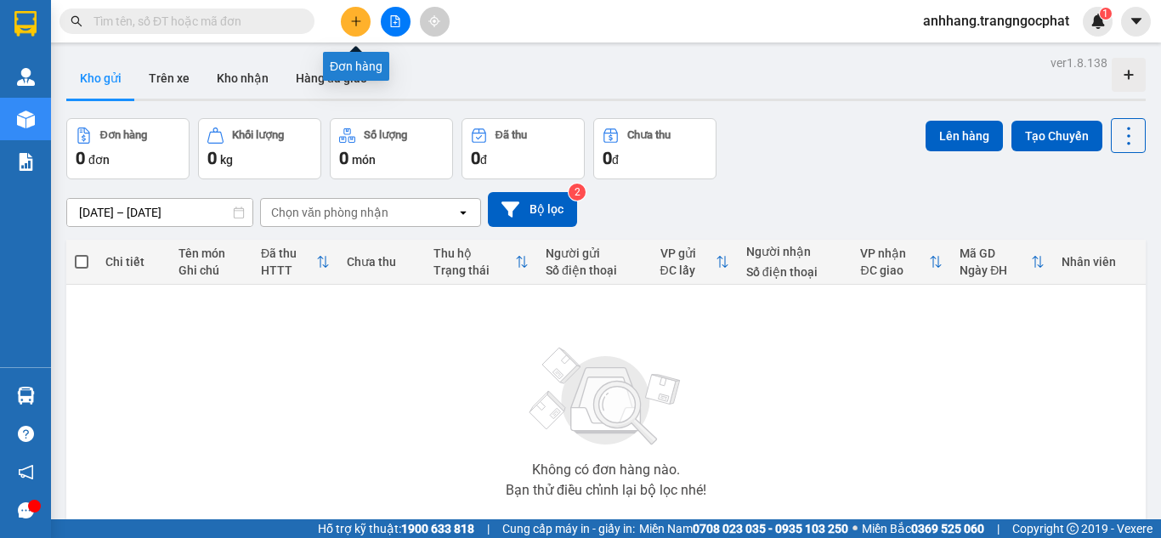
click at [359, 25] on icon "plus" at bounding box center [356, 21] width 12 height 12
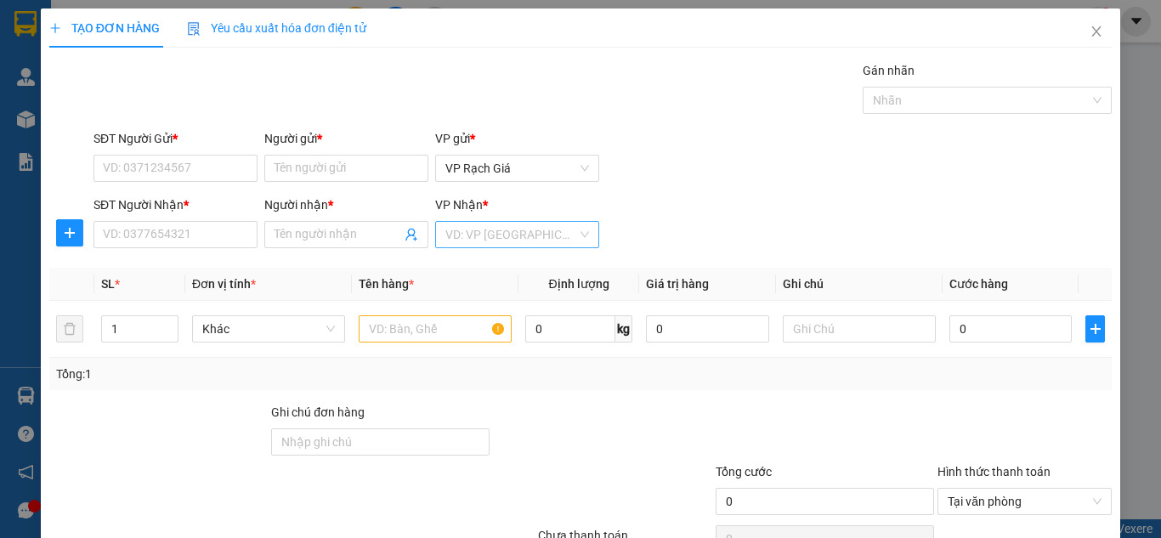
click at [518, 232] on input "search" at bounding box center [511, 234] width 132 height 25
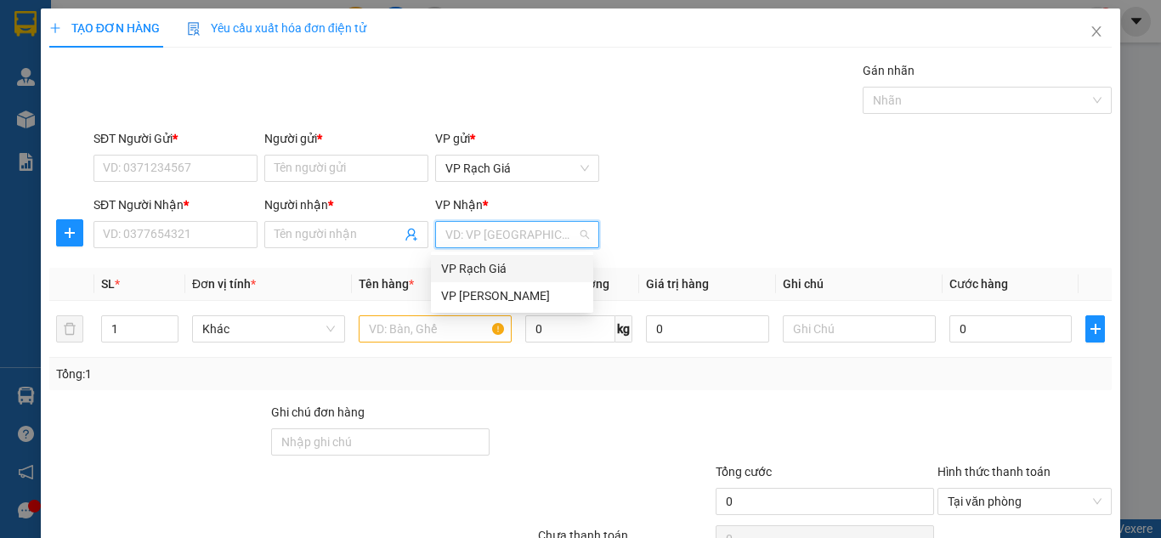
click at [721, 227] on div "SĐT Người Nhận * VD: 0377654321 Người nhận * Tên người nhận VP Nhận * VD: VP Sà…" at bounding box center [602, 224] width 1025 height 59
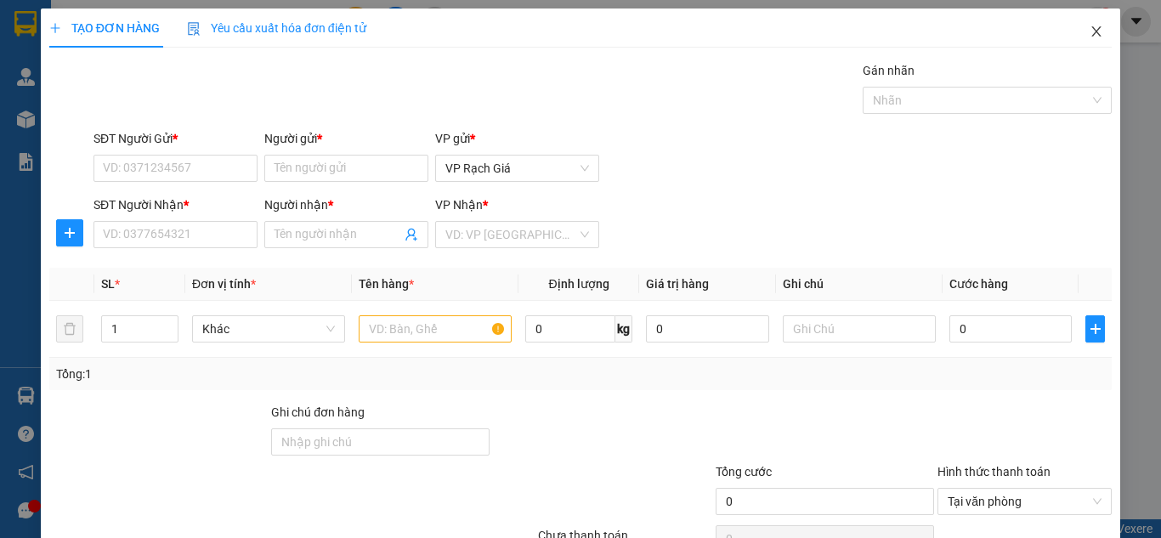
click at [1090, 28] on icon "close" at bounding box center [1097, 32] width 14 height 14
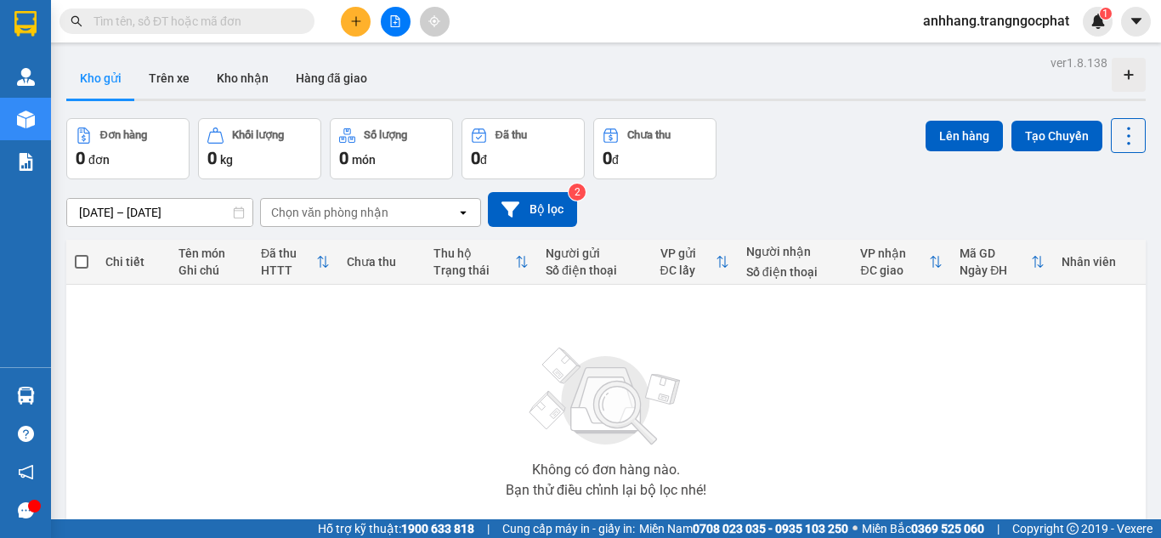
click at [361, 25] on icon "plus" at bounding box center [356, 21] width 12 height 12
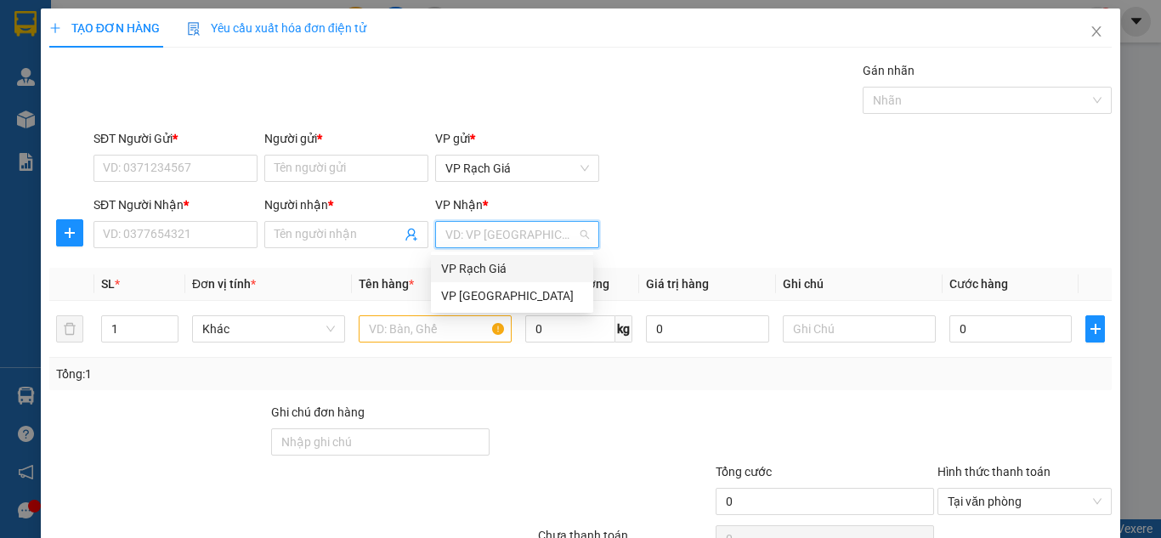
click at [515, 237] on input "search" at bounding box center [511, 234] width 132 height 25
click at [515, 238] on input "search" at bounding box center [511, 234] width 132 height 25
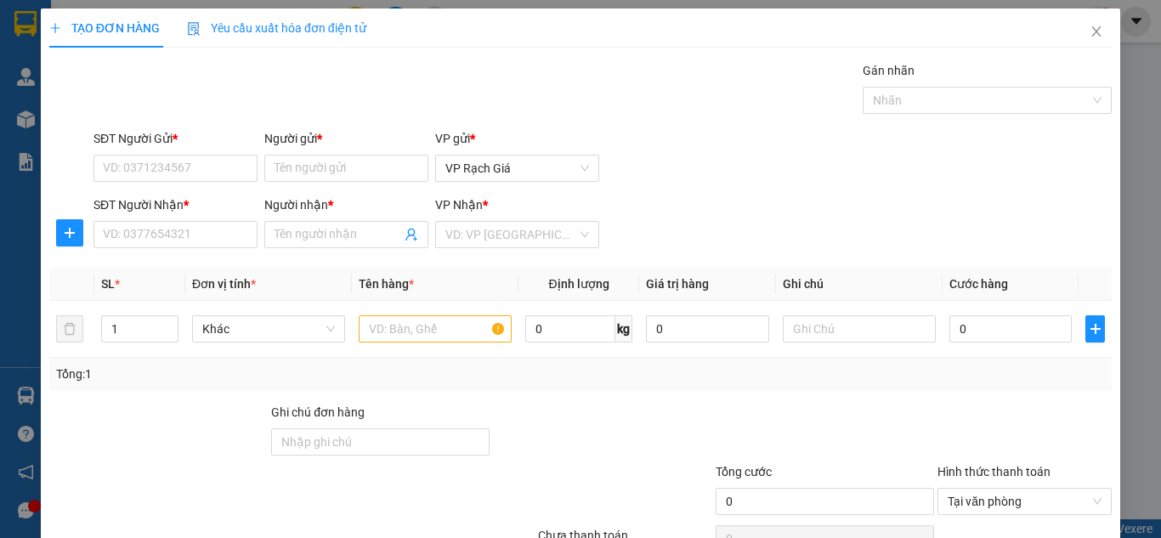
click at [740, 226] on div "SĐT Người Nhận * VD: 0377654321 Người nhận * Tên người nhận VP Nhận * VD: VP [G…" at bounding box center [602, 224] width 1025 height 59
click at [0, 258] on div "TẠO ĐƠN HÀNG Yêu cầu xuất hóa đơn điện tử Transit Pickup Surcharge Ids Transit …" at bounding box center [580, 269] width 1161 height 538
click at [1090, 30] on icon "close" at bounding box center [1097, 32] width 14 height 14
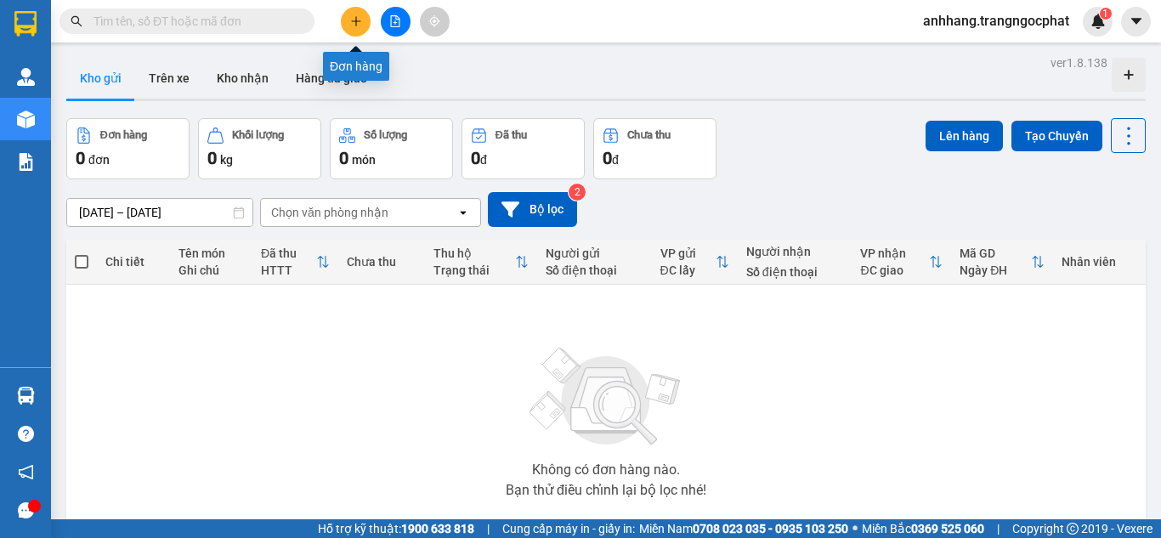
click at [363, 17] on button at bounding box center [356, 22] width 30 height 30
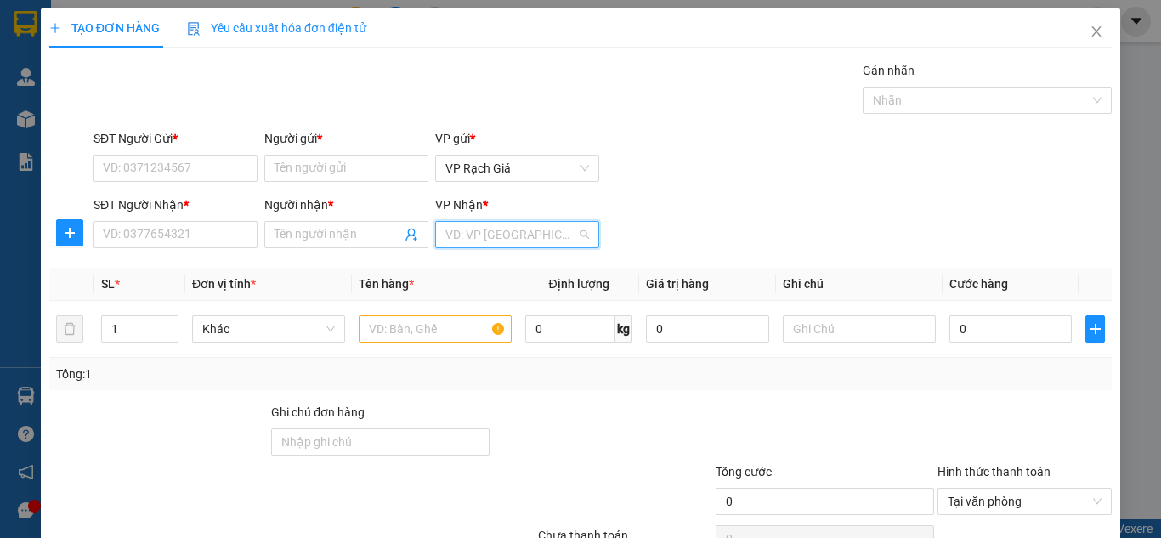
click at [516, 235] on input "search" at bounding box center [511, 234] width 132 height 25
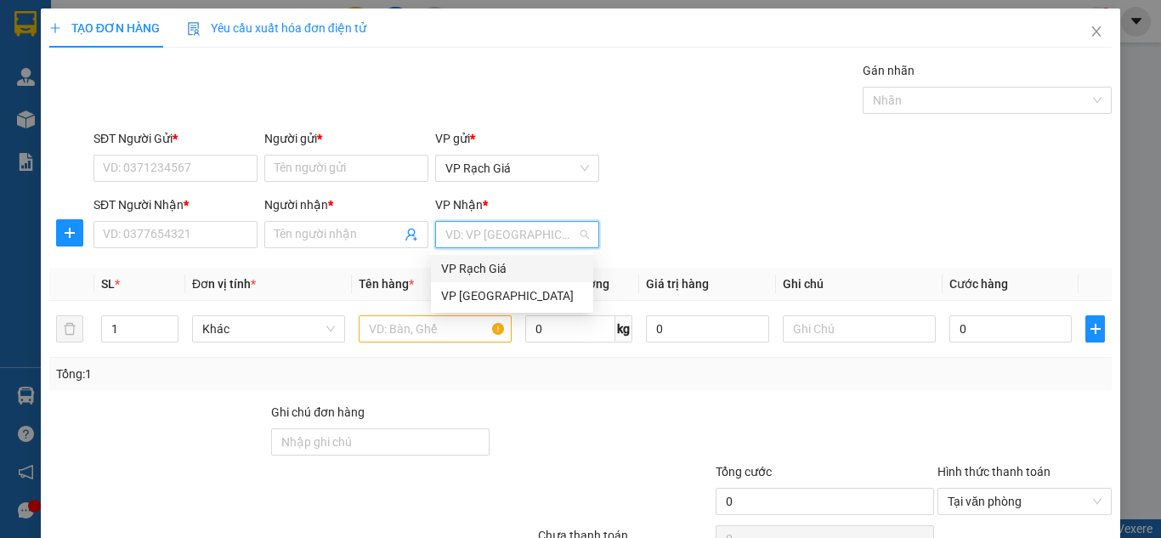
click at [733, 199] on div "SĐT Người Nhận * VD: 0377654321 Người nhận * Tên người nhận VP Nhận * VD: VP [G…" at bounding box center [602, 224] width 1025 height 59
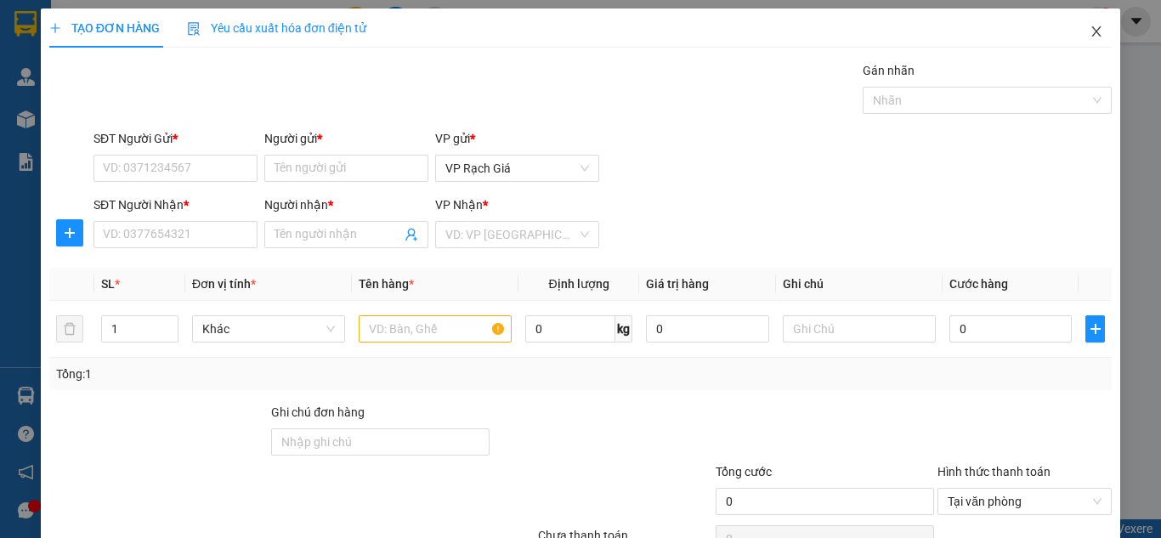
click at [1090, 34] on icon "close" at bounding box center [1097, 32] width 14 height 14
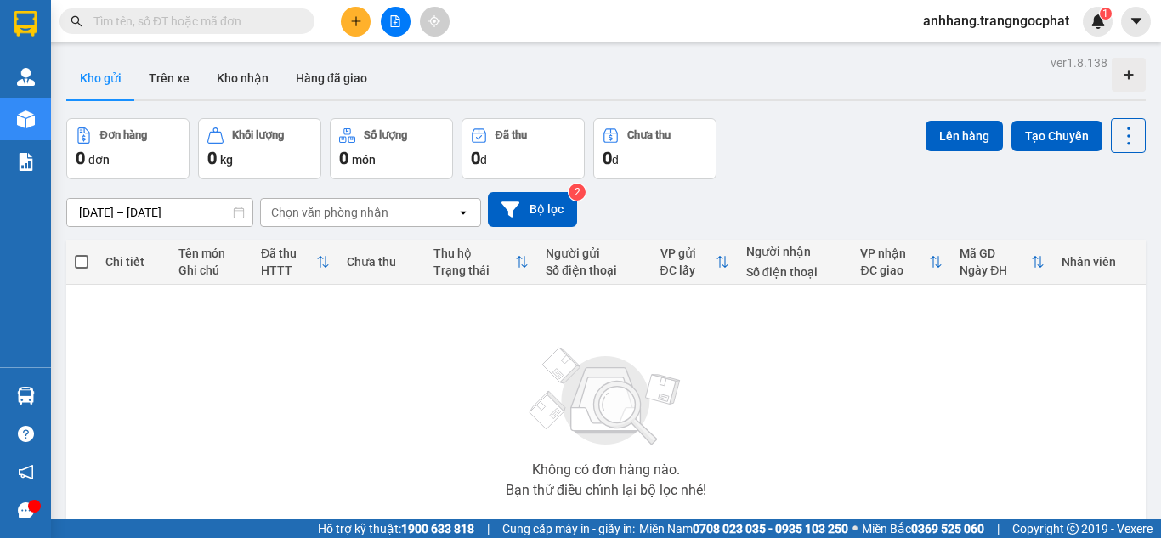
click at [1045, 24] on span "anhhang.trangngocphat" at bounding box center [995, 20] width 173 height 21
click at [958, 55] on span "Đăng xuất" at bounding box center [1002, 52] width 139 height 19
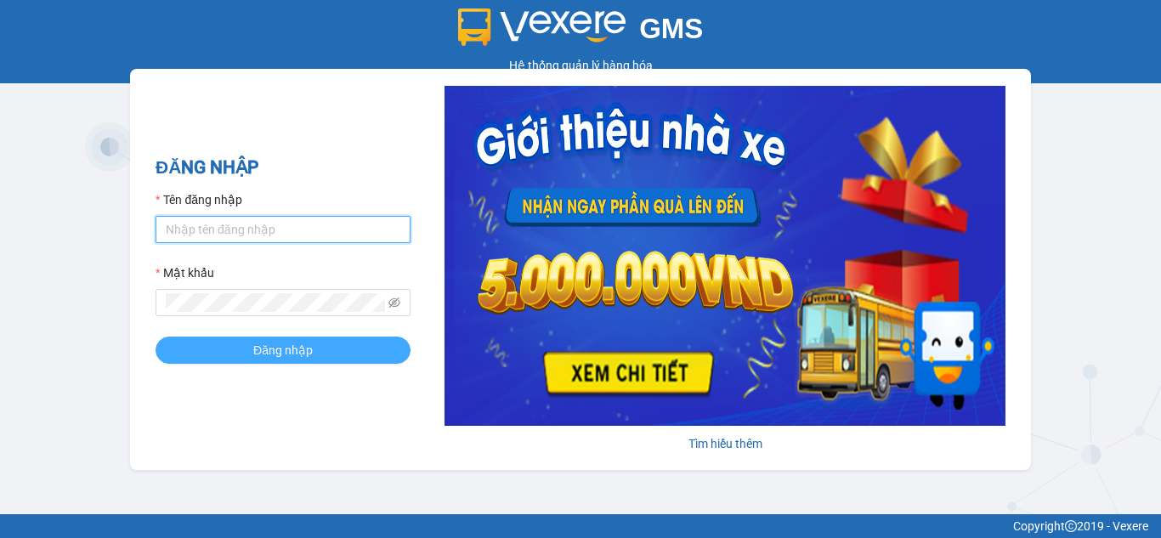
type input "anhhang.trangngocphat"
click at [314, 347] on button "Đăng nhập" at bounding box center [283, 350] width 255 height 27
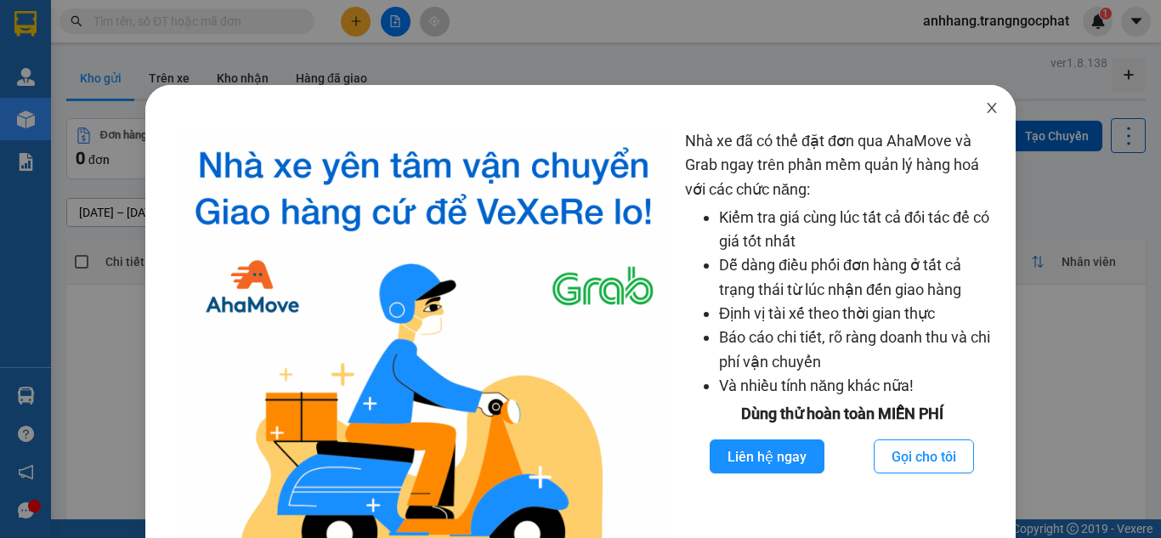
click at [985, 111] on icon "close" at bounding box center [992, 108] width 14 height 14
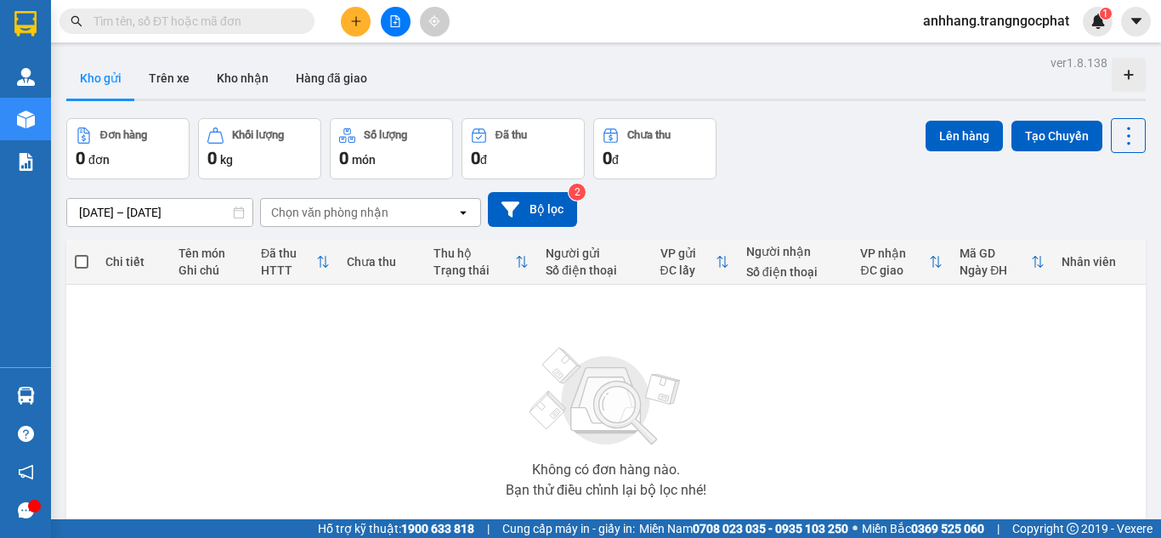
click at [354, 19] on icon "plus" at bounding box center [356, 21] width 12 height 12
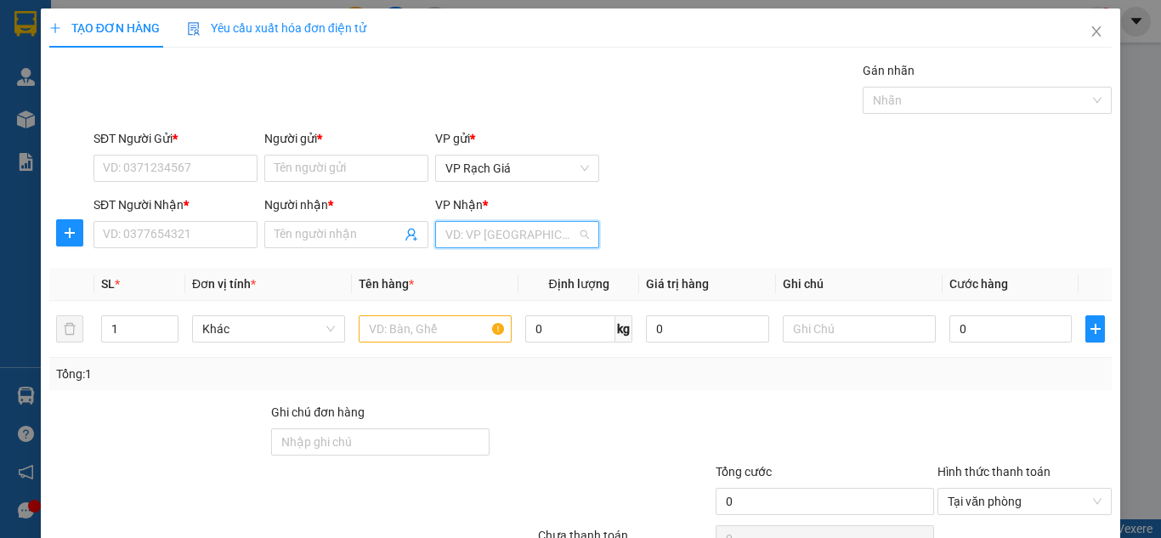
click at [491, 233] on input "search" at bounding box center [511, 234] width 132 height 25
click at [490, 233] on input "search" at bounding box center [511, 234] width 132 height 25
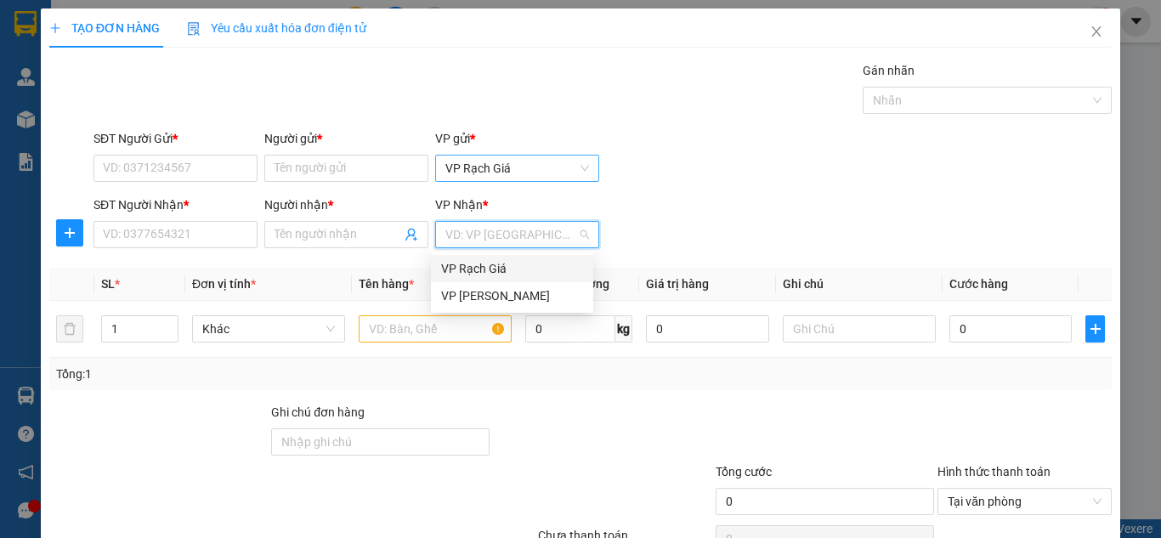
click at [496, 178] on span "VP Rạch Giá" at bounding box center [517, 168] width 144 height 25
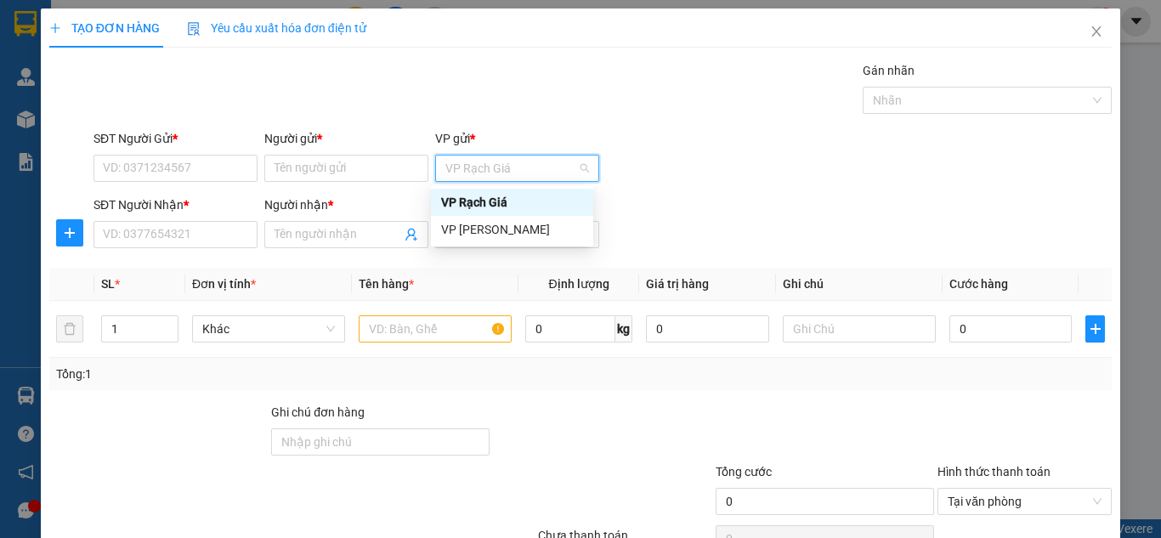
click at [494, 174] on span "VP Rạch Giá" at bounding box center [517, 168] width 144 height 25
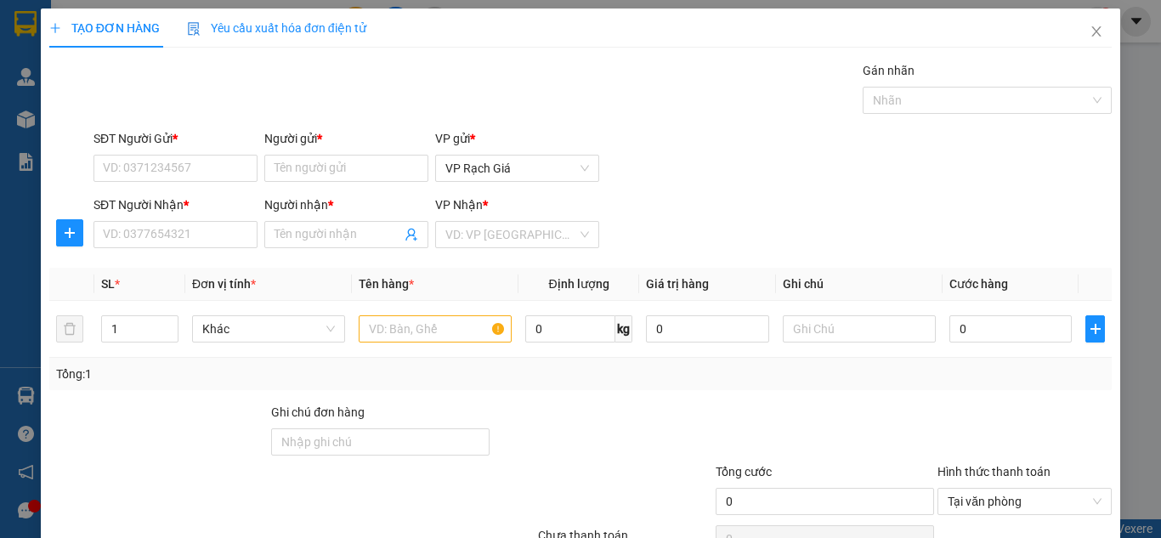
click at [652, 187] on div "SĐT Người Gửi * VD: 0371234567 Người gửi * Tên người gửi VP gửi * [PERSON_NAME]" at bounding box center [602, 158] width 1025 height 59
click at [1096, 31] on span "Close" at bounding box center [1097, 32] width 48 height 48
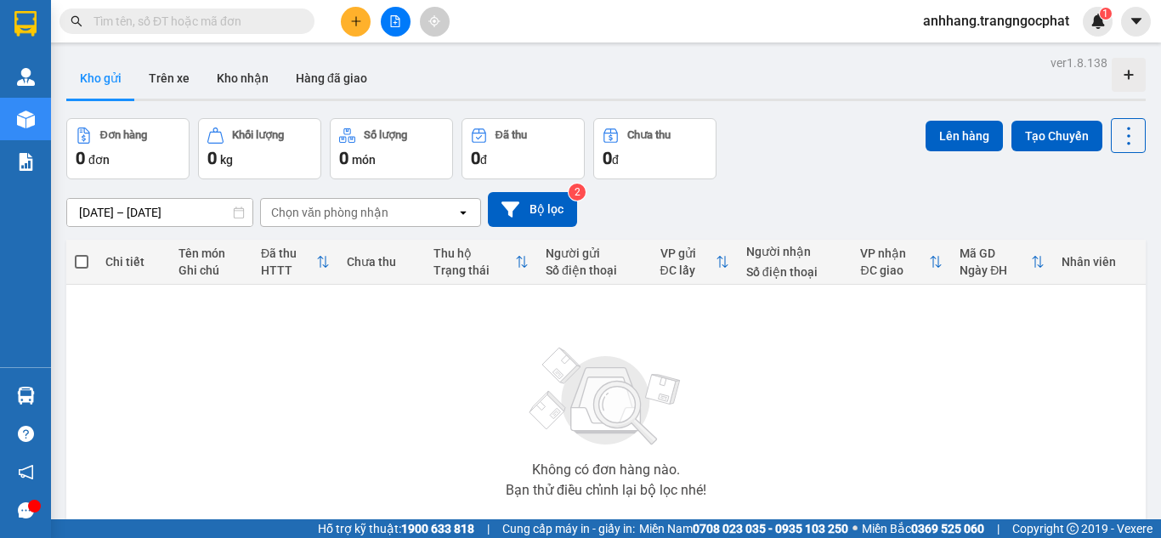
click at [354, 17] on button at bounding box center [356, 22] width 30 height 30
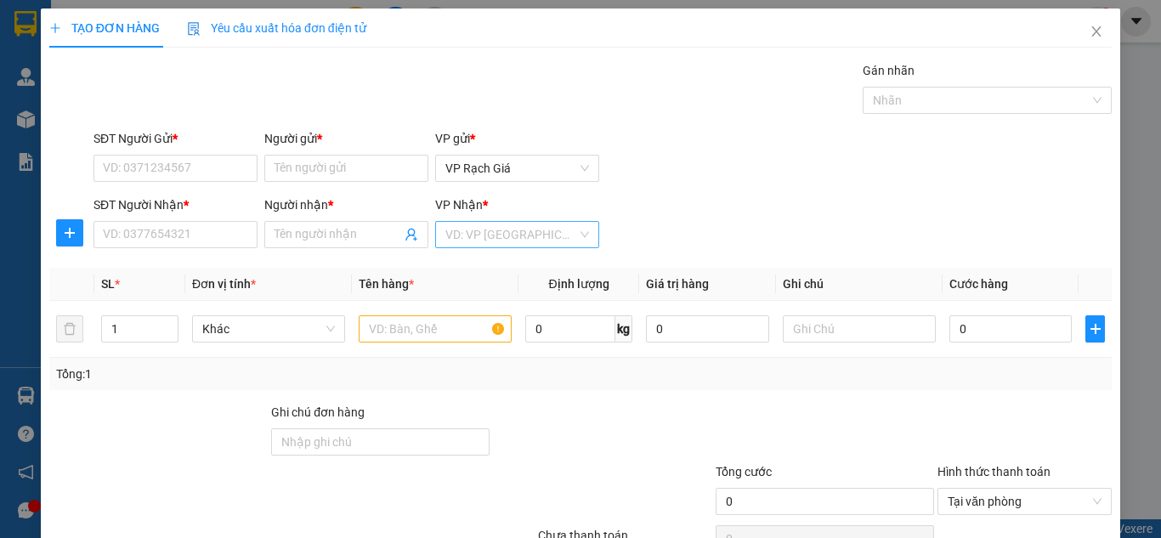
click at [490, 227] on input "search" at bounding box center [511, 234] width 132 height 25
drag, startPoint x: 679, startPoint y: 220, endPoint x: 792, endPoint y: 122, distance: 149.4
click at [684, 214] on div "SĐT Người [PERSON_NAME] * VD: 0377654321 Người [PERSON_NAME] * Tên người [PERSO…" at bounding box center [602, 224] width 1025 height 59
click at [1090, 31] on icon "close" at bounding box center [1097, 32] width 14 height 14
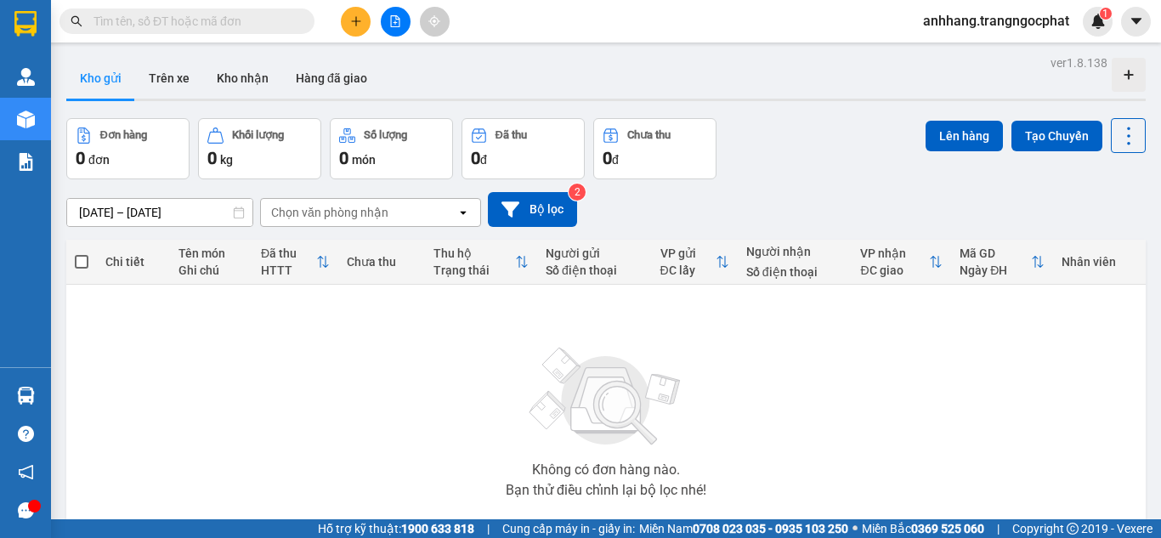
click at [356, 20] on icon "plus" at bounding box center [355, 20] width 1 height 9
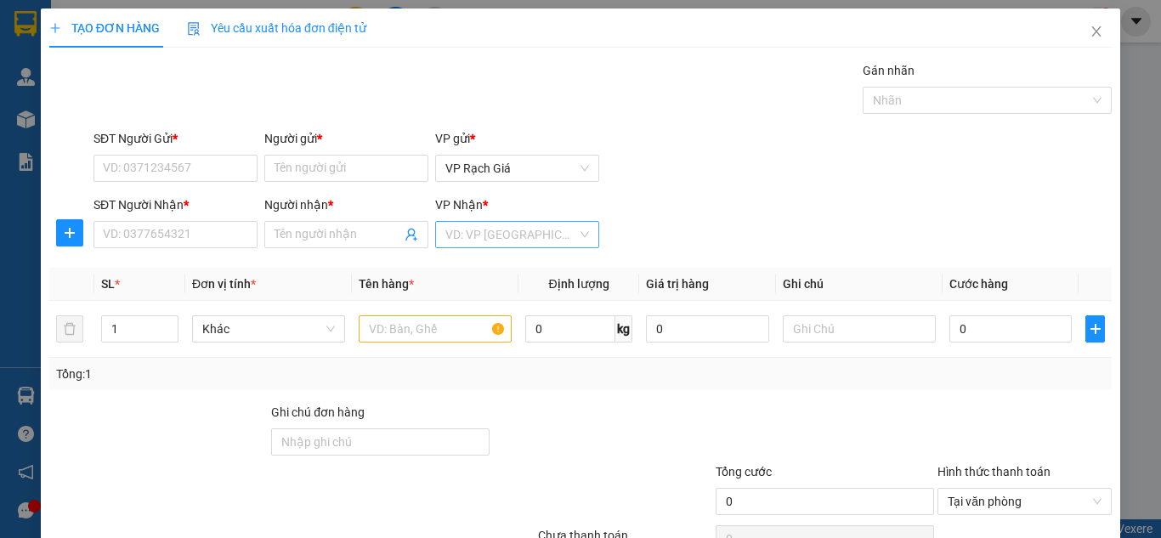
click at [486, 229] on input "search" at bounding box center [511, 234] width 132 height 25
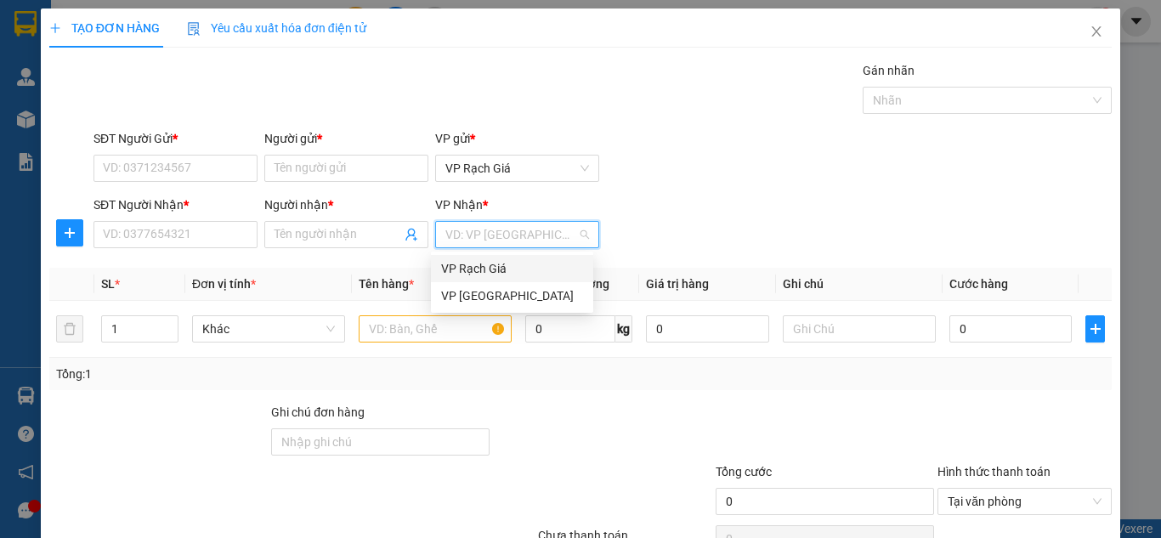
click at [486, 229] on input "search" at bounding box center [511, 234] width 132 height 25
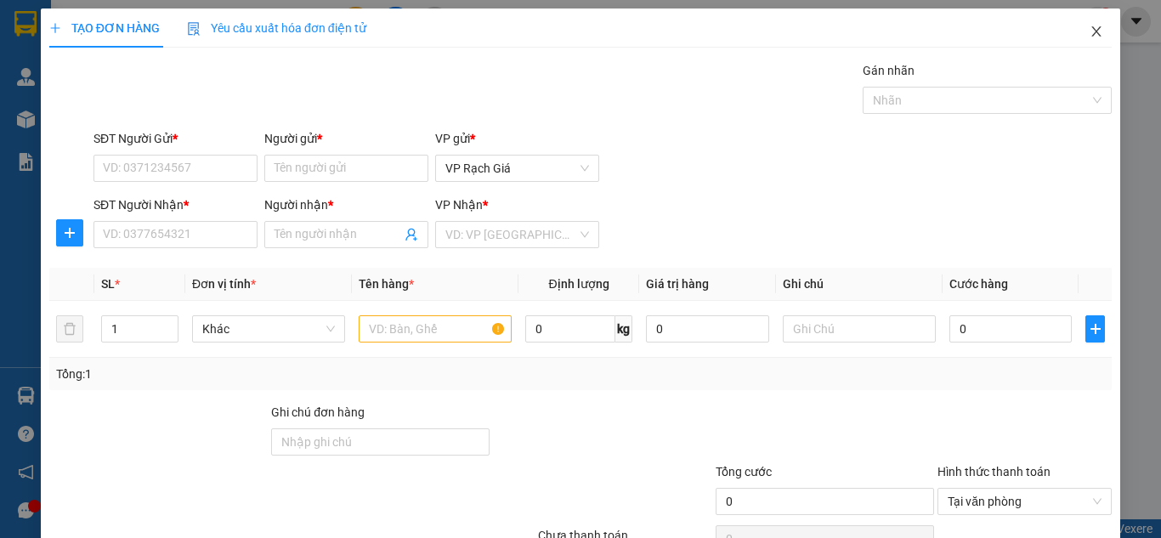
click at [1092, 30] on icon "close" at bounding box center [1096, 31] width 9 height 10
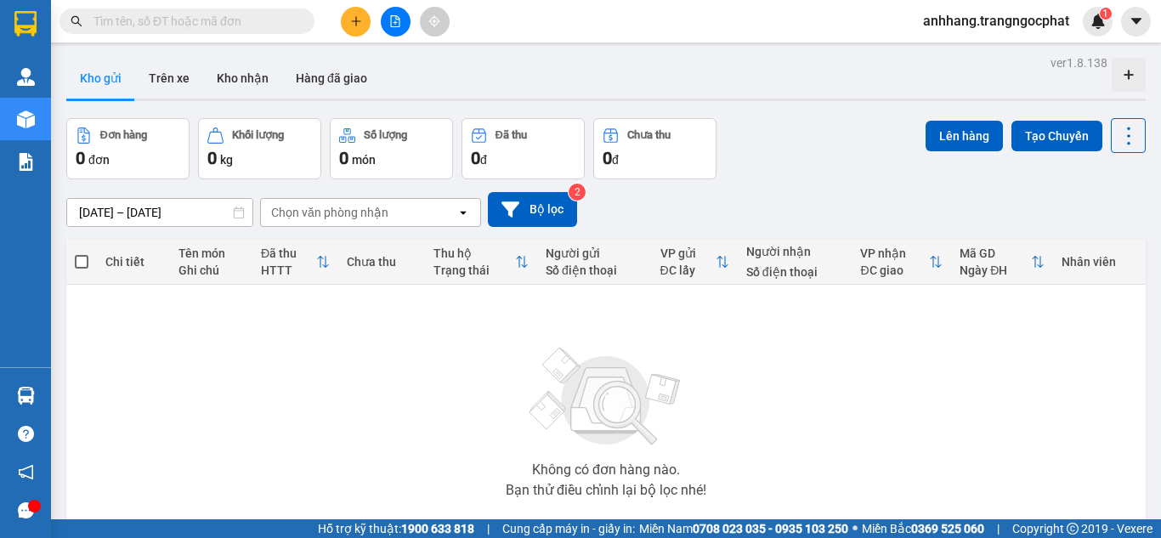
click at [1048, 21] on span "anhhang.trangngocphat" at bounding box center [995, 20] width 173 height 21
click at [977, 54] on span "Đăng xuất" at bounding box center [1002, 52] width 139 height 19
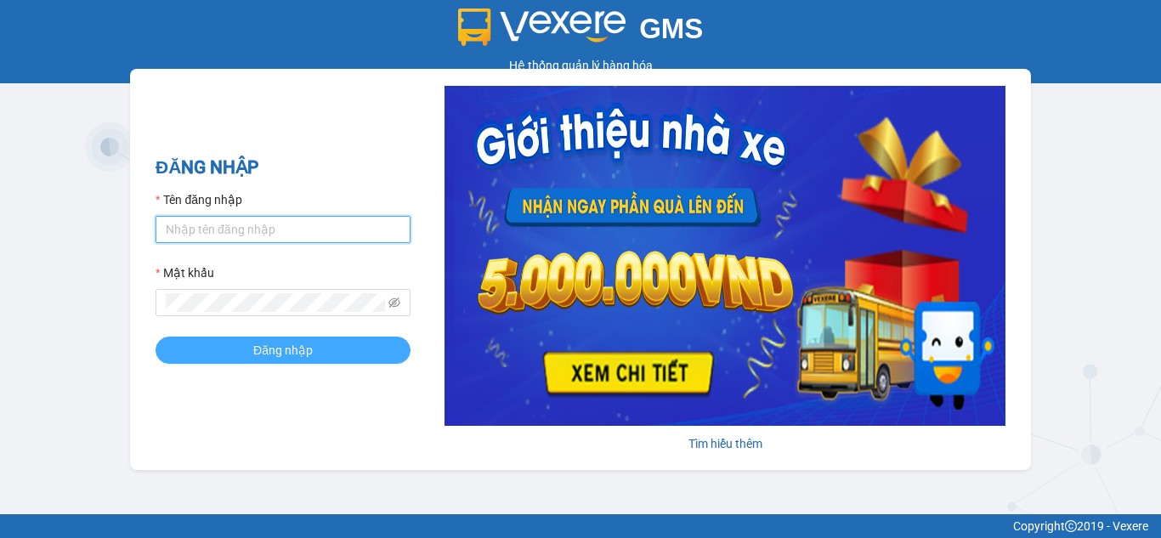
type input "anhhang.trangngocphat"
click at [284, 346] on span "Đăng nhập" at bounding box center [282, 350] width 59 height 19
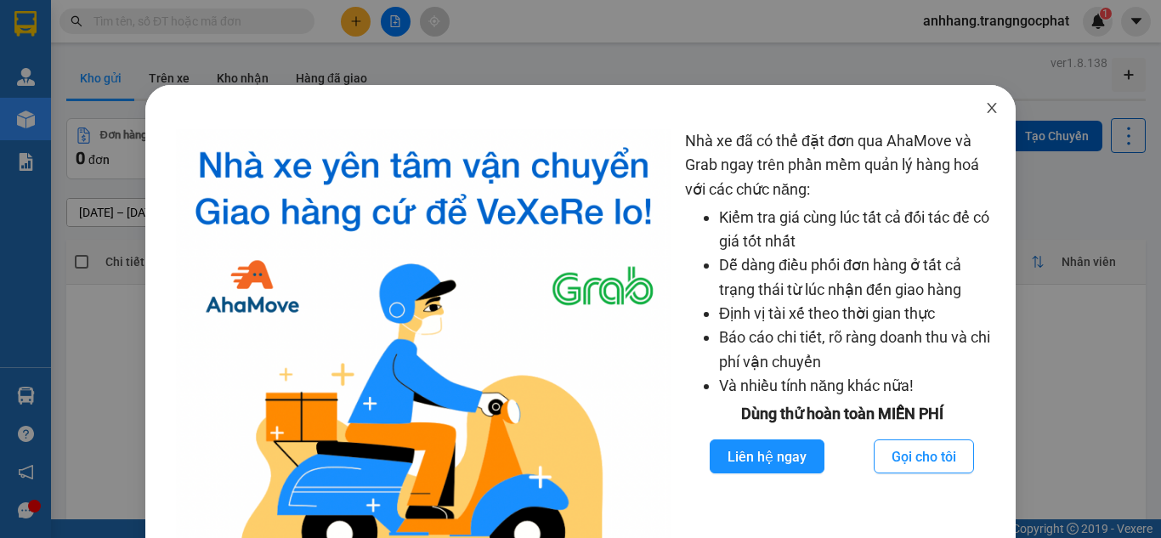
click at [985, 107] on icon "close" at bounding box center [992, 108] width 14 height 14
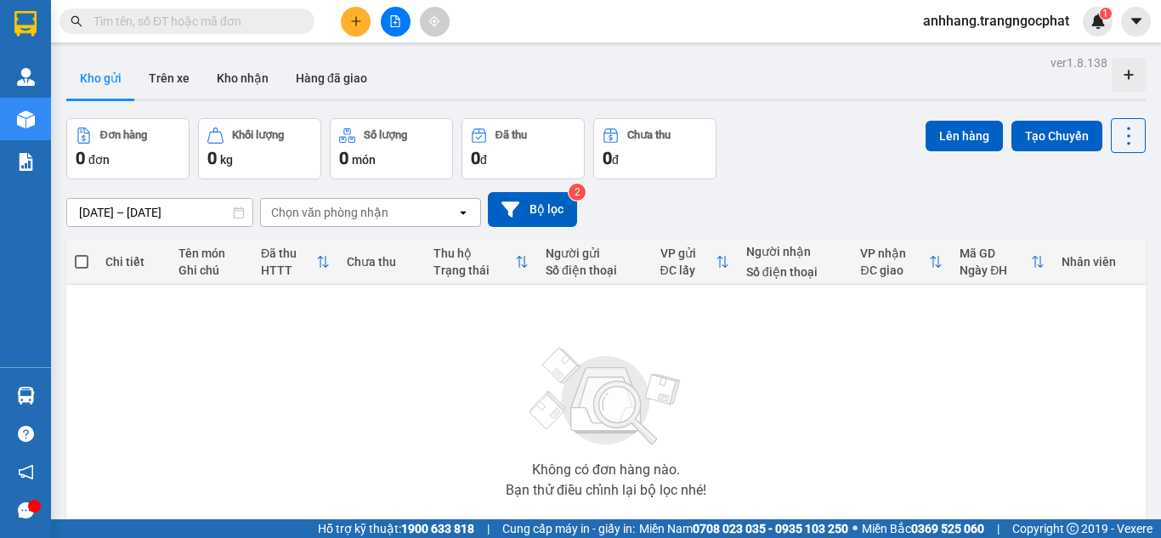
click at [350, 31] on button at bounding box center [356, 22] width 30 height 30
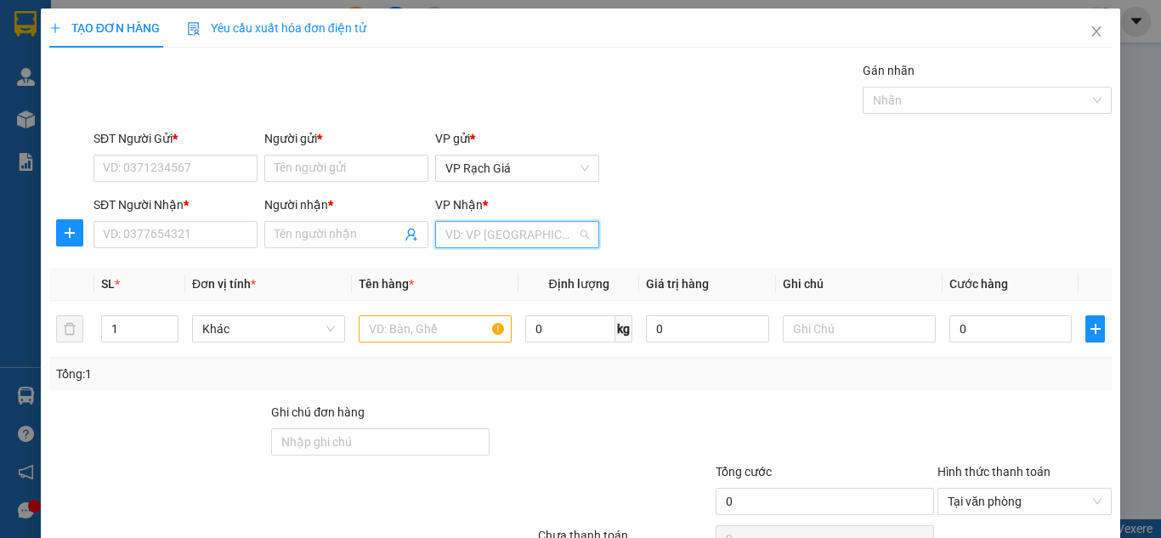
click at [518, 229] on input "search" at bounding box center [511, 234] width 132 height 25
click at [756, 218] on div "SĐT Người [PERSON_NAME] * VD: 0377654321 Người [PERSON_NAME] * Tên người [PERSO…" at bounding box center [602, 224] width 1025 height 59
click at [1091, 31] on span "Close" at bounding box center [1097, 32] width 48 height 48
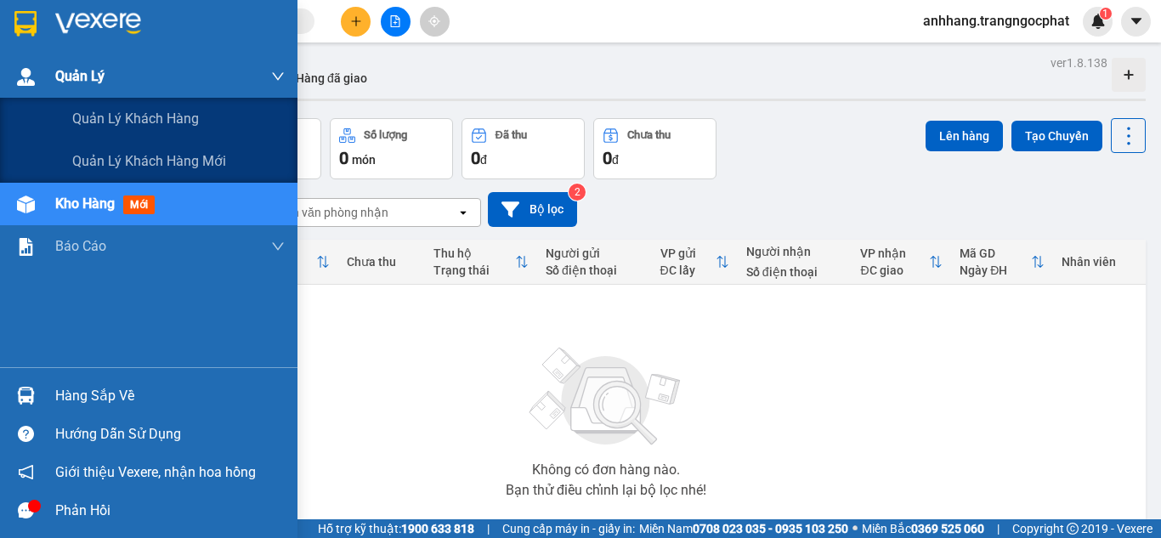
click at [31, 74] on img at bounding box center [26, 77] width 18 height 18
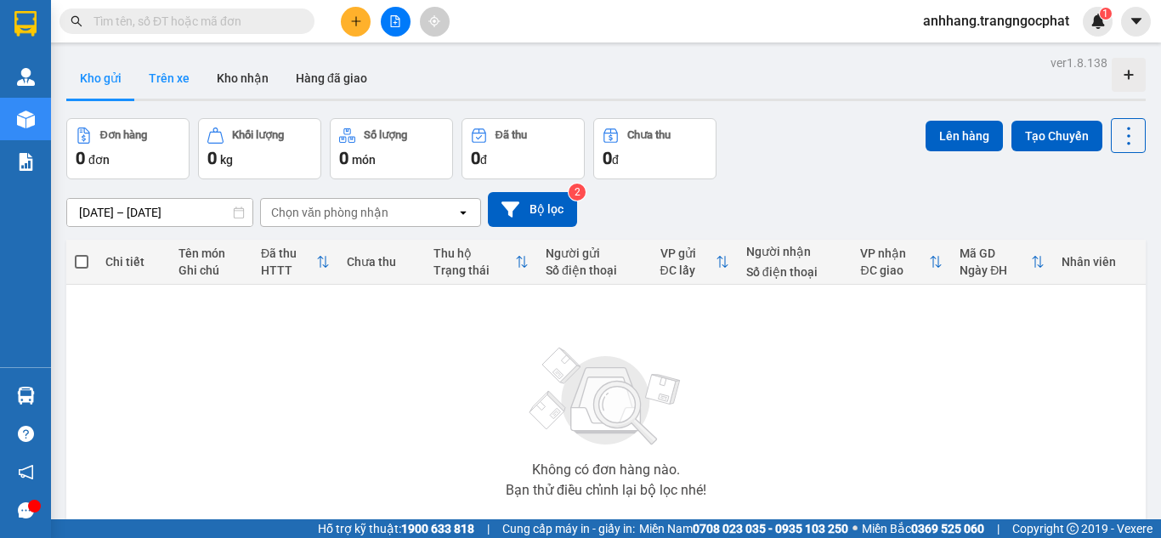
click at [156, 72] on button "Trên xe" at bounding box center [169, 78] width 68 height 41
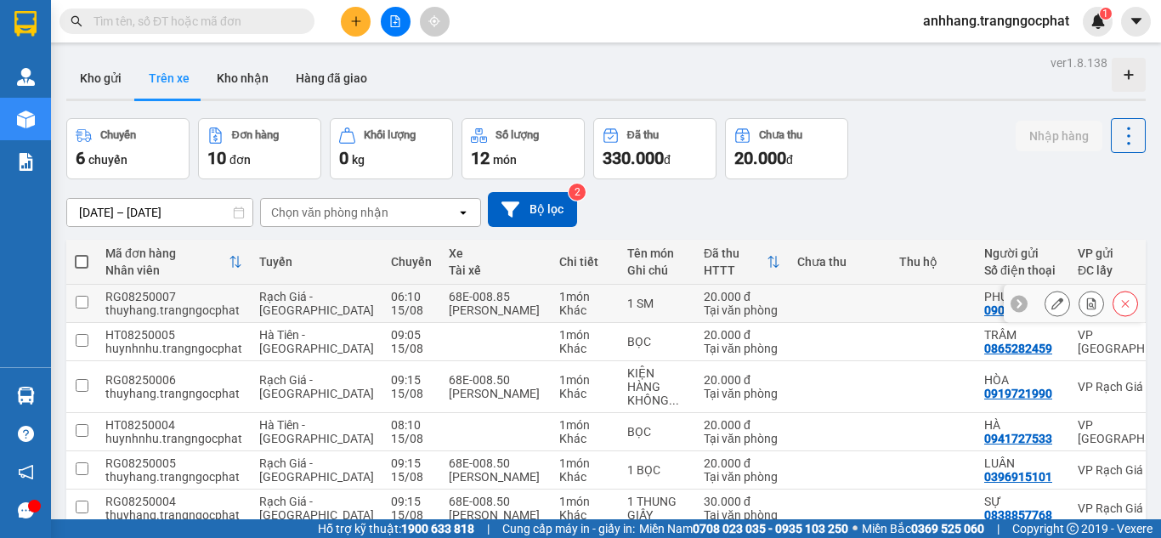
click at [472, 300] on div "68E-008.85" at bounding box center [495, 297] width 93 height 14
checkbox input "true"
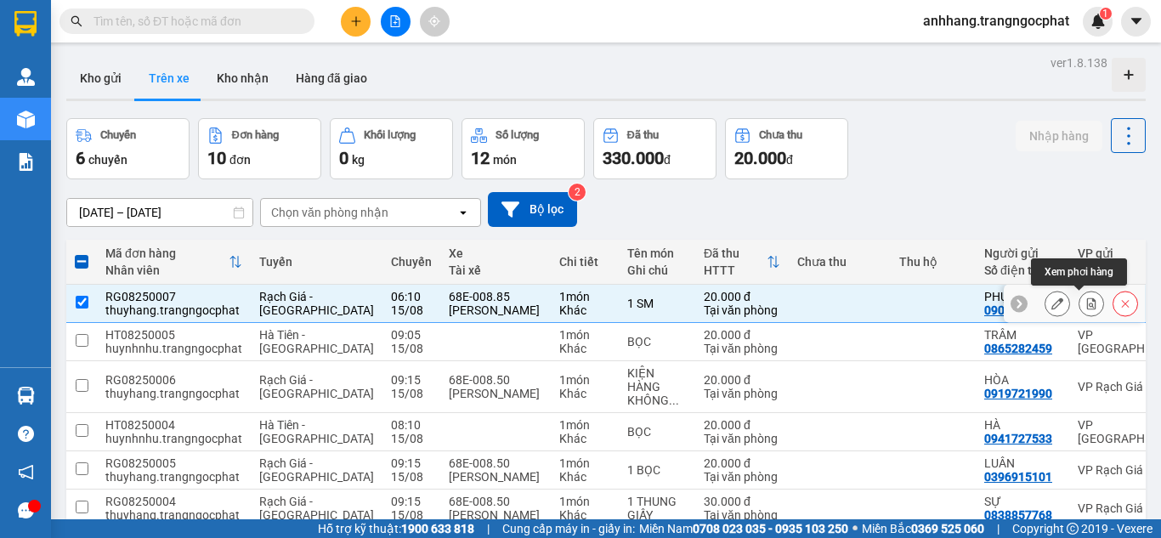
click at [1085, 302] on icon at bounding box center [1091, 303] width 12 height 12
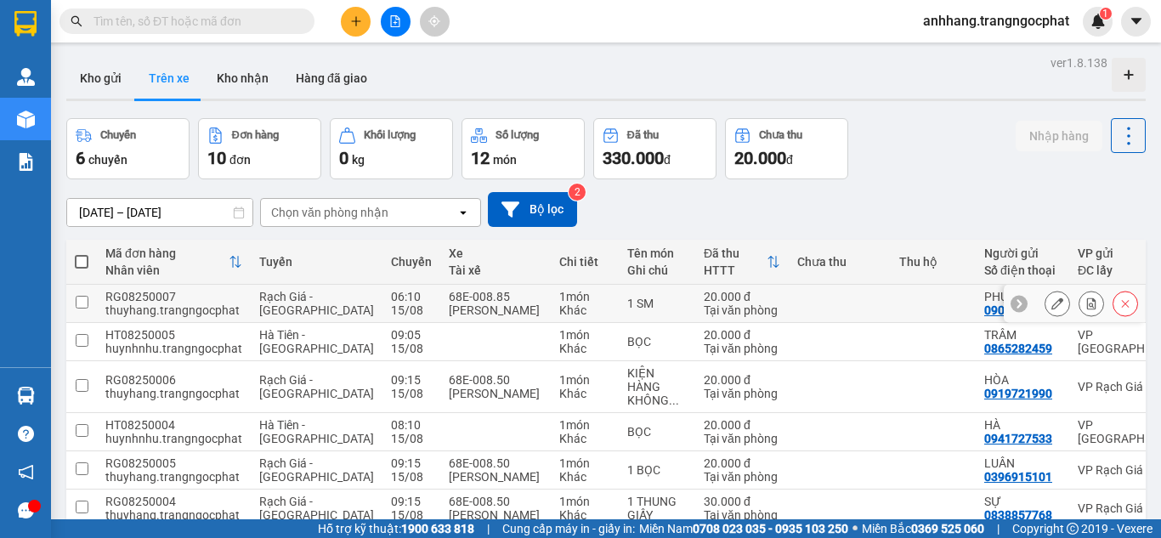
click at [212, 303] on div "thuyhang.trangngocphat" at bounding box center [173, 310] width 137 height 14
checkbox input "true"
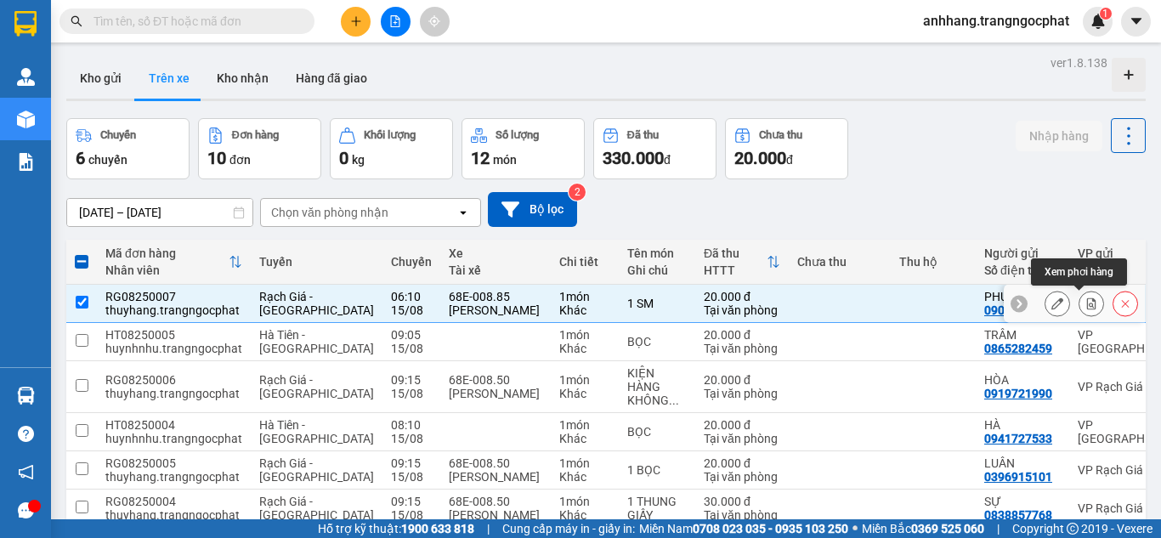
click at [1085, 304] on icon at bounding box center [1091, 303] width 12 height 12
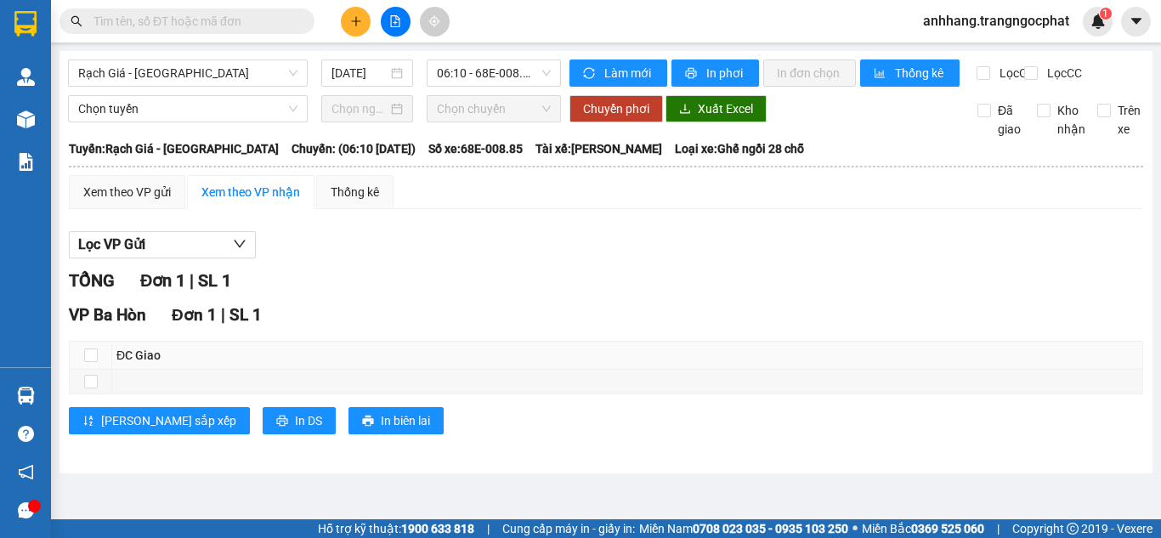
click at [31, 511] on div at bounding box center [34, 506] width 13 height 13
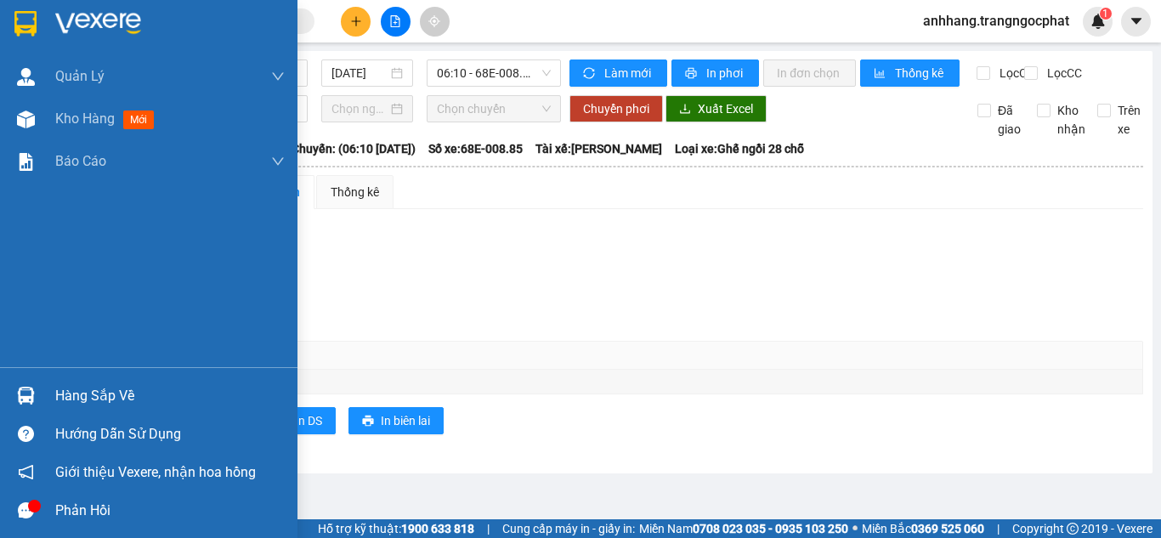
click at [20, 512] on icon "message" at bounding box center [26, 510] width 16 height 16
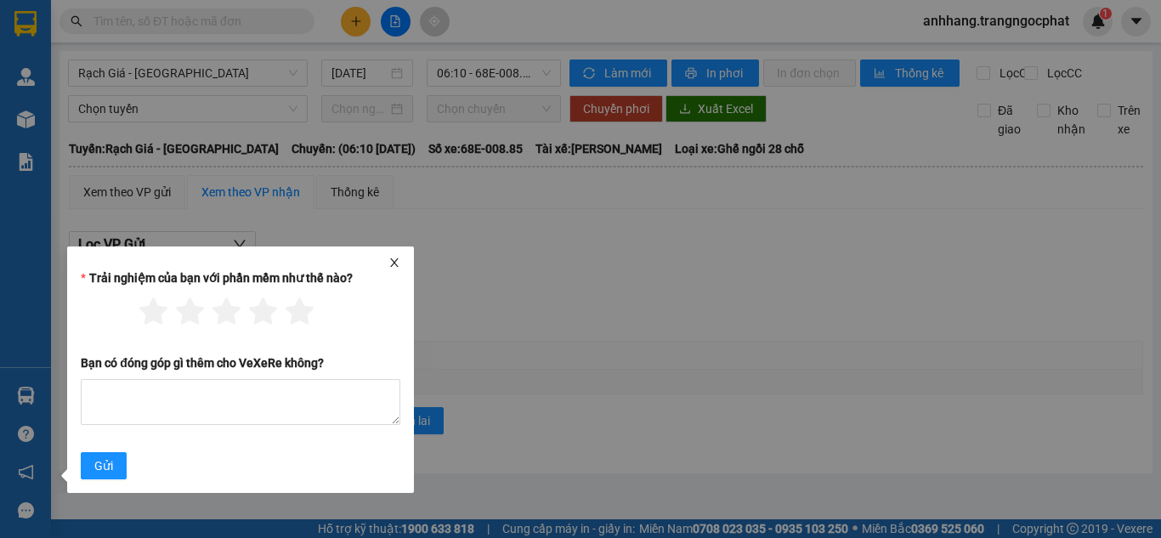
click at [391, 262] on icon "close" at bounding box center [394, 263] width 12 height 12
